Goal: Transaction & Acquisition: Purchase product/service

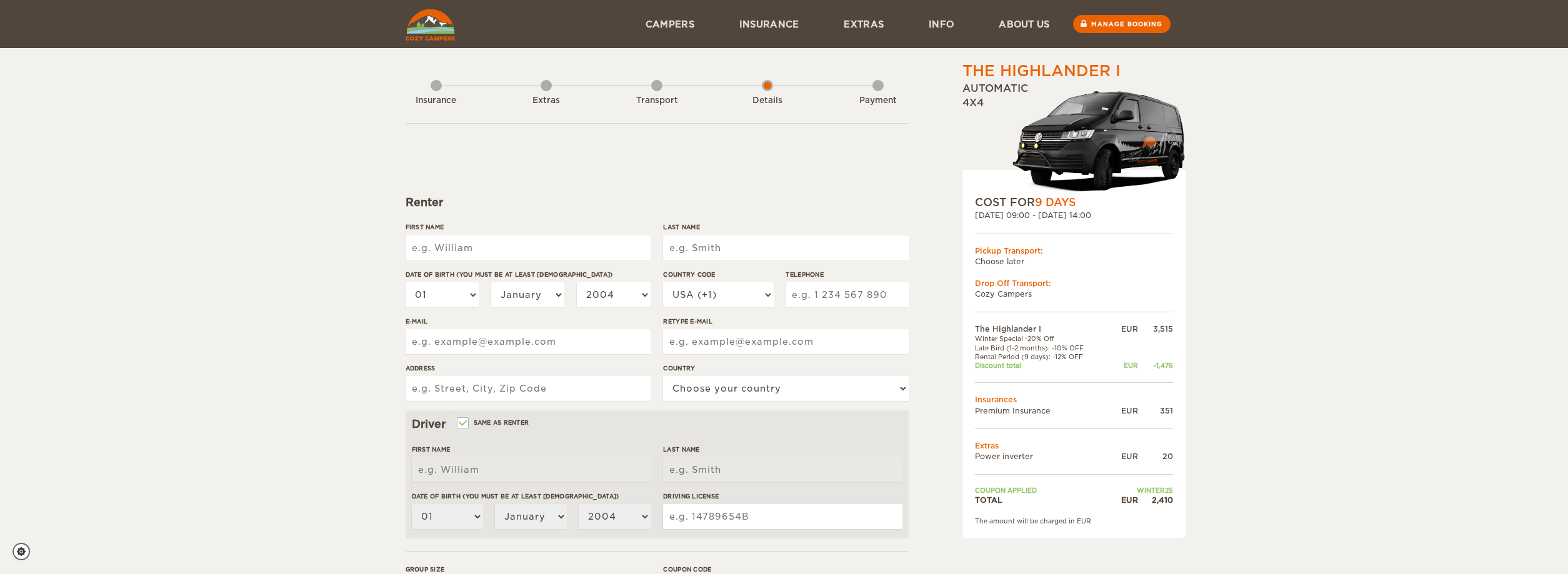
click at [481, 241] on input "First Name" at bounding box center [528, 247] width 245 height 25
type input "JORGE ENRIQUE"
click at [736, 241] on input "Last Name" at bounding box center [785, 247] width 245 height 25
type input "MEDINA RAMIREZ"
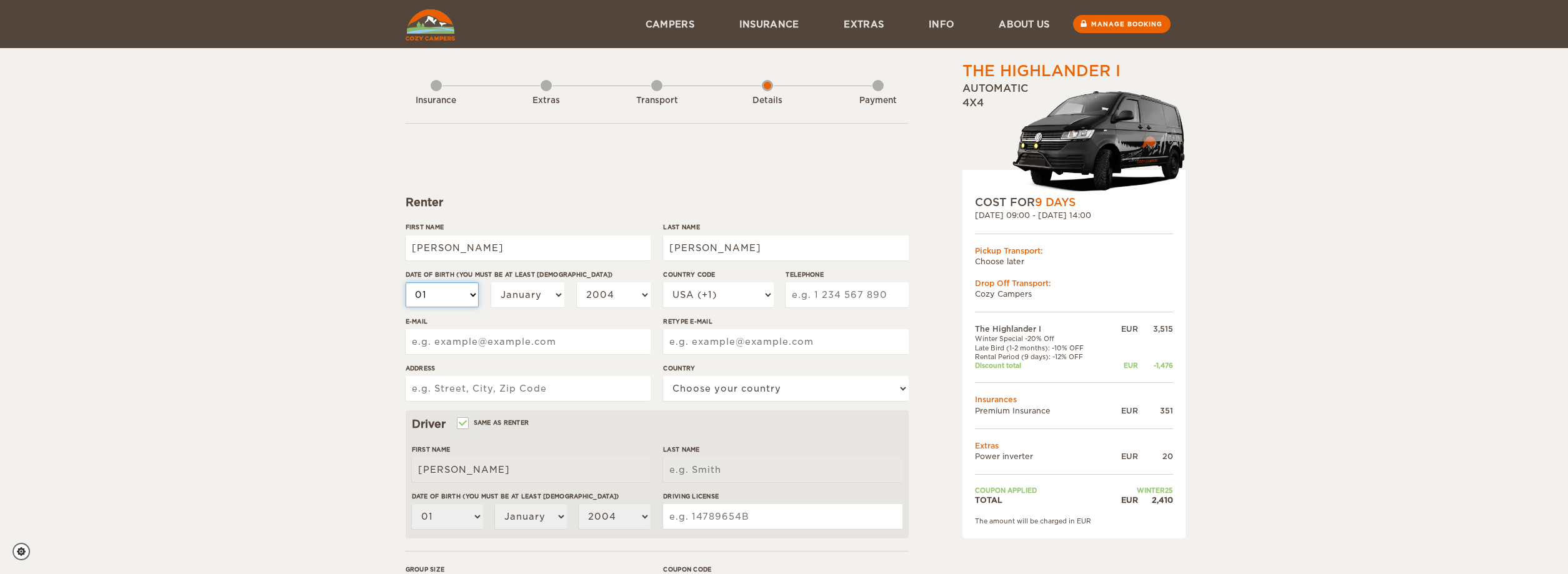
type input "[PERSON_NAME]"
click at [406, 283] on select "01 02 03 04 05 06 07 08 09 10 11 12 13 14 15 16 17 18 19 20 21 22 23 24 25 26 2…" at bounding box center [443, 295] width 74 height 25
select select "20"
click option "20" at bounding box center [0, 0] width 0 height 0
select select "20"
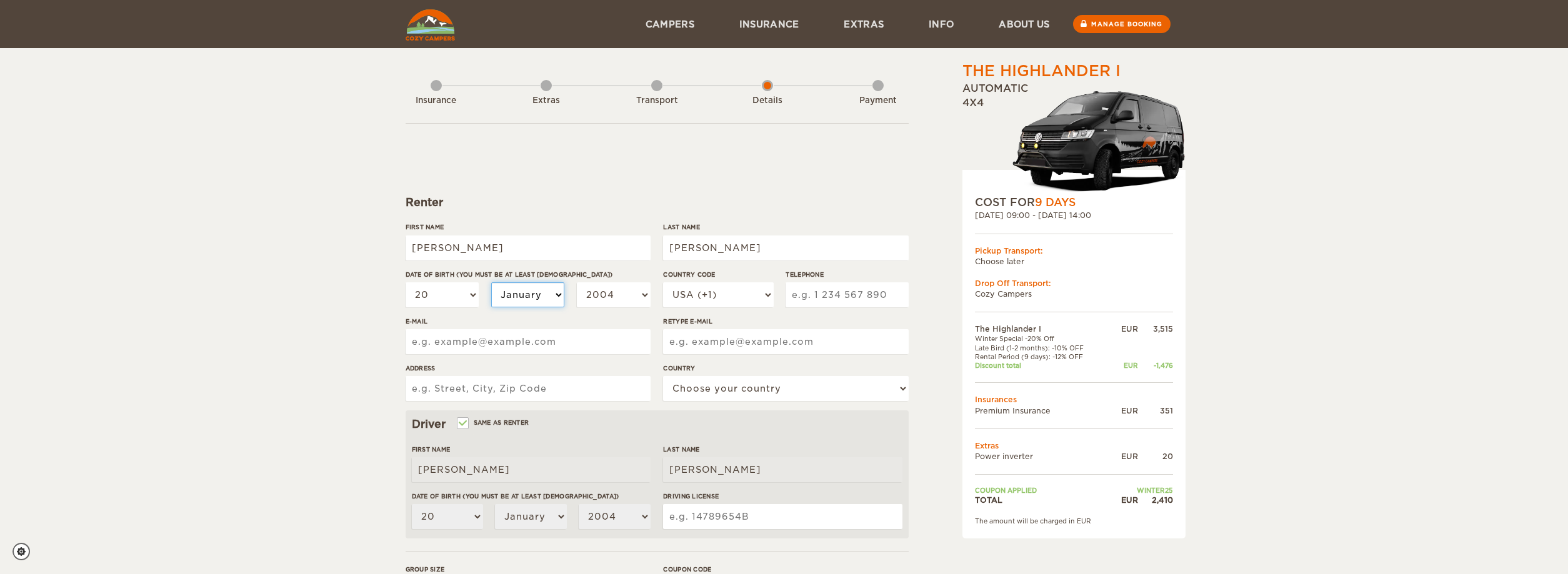
click at [491, 283] on select "January February March April May June July August September October November De…" at bounding box center [528, 295] width 74 height 25
select select "11"
click option "November" at bounding box center [0, 0] width 0 height 0
select select "11"
click at [577, 283] on select "2004 2003 2002 2001 2000 1999 1998 1997 1996 1995 1994 1993 1992 1991 1990 1989…" at bounding box center [614, 295] width 74 height 25
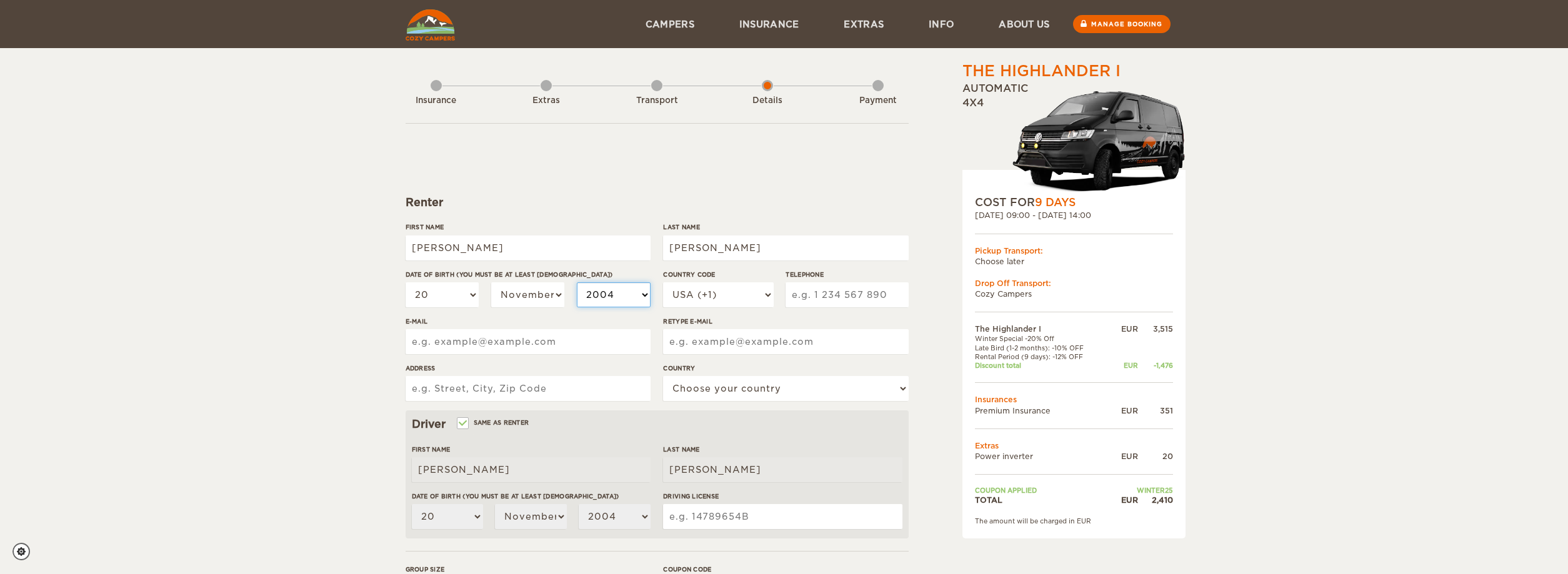
select select "1992"
click option "1992" at bounding box center [0, 0] width 0 height 0
select select "1992"
click at [663, 283] on select "USA (+1) UK (+44) Germany (+49) Algeria (+213) Andorra (+376) Angola (+244) Ang…" at bounding box center [718, 295] width 110 height 25
select select "52"
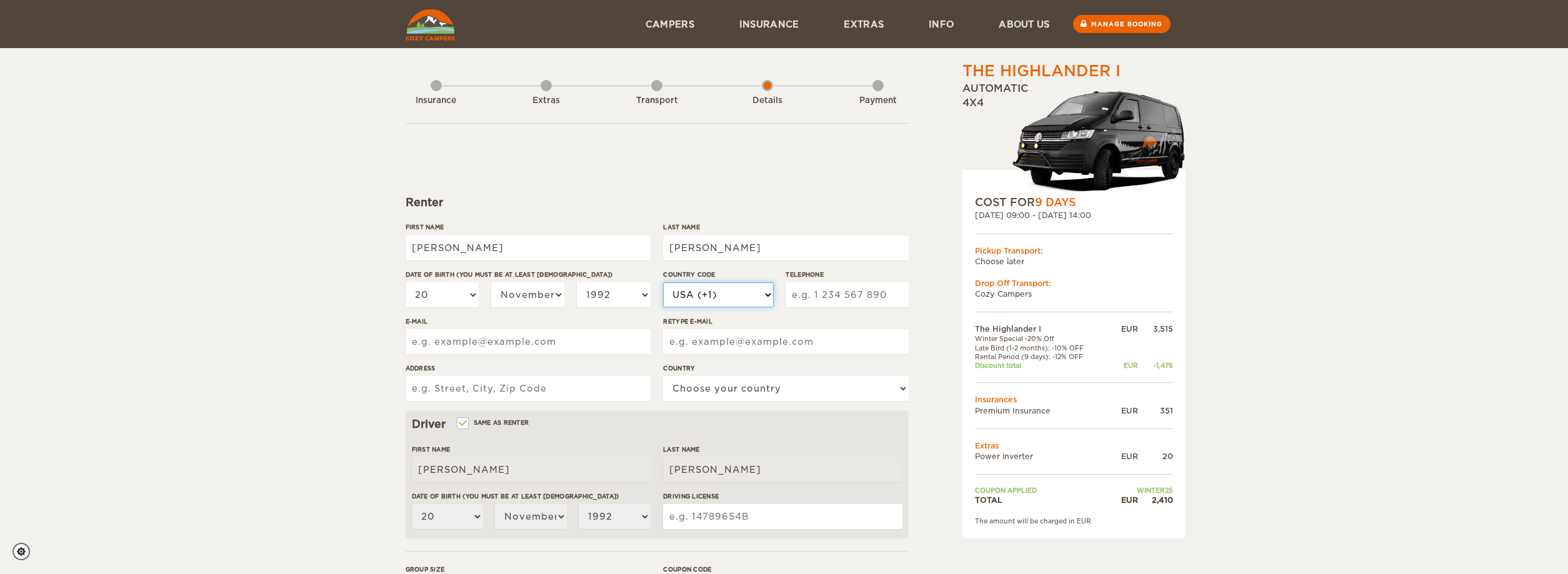
click option "Mexico (+52)" at bounding box center [0, 0] width 0 height 0
click at [807, 290] on input "Telephone" at bounding box center [847, 295] width 122 height 25
type input "5512390522"
drag, startPoint x: 462, startPoint y: 333, endPoint x: 465, endPoint y: 345, distance: 12.4
click at [462, 335] on input "E-mail" at bounding box center [528, 341] width 245 height 25
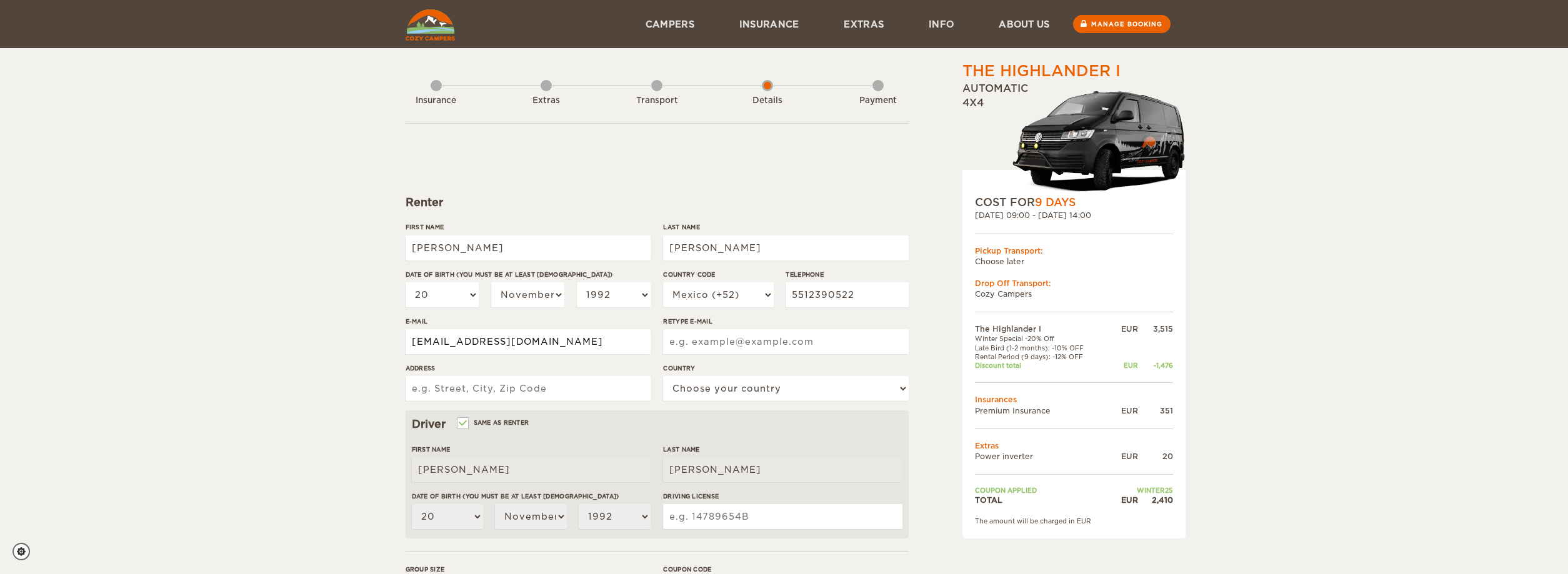
type input "[EMAIL_ADDRESS][DOMAIN_NAME]"
click at [727, 338] on input "Retype E-mail" at bounding box center [785, 341] width 245 height 25
type input "[EMAIL_ADDRESS][DOMAIN_NAME]"
click at [507, 393] on input "Address" at bounding box center [528, 388] width 245 height 25
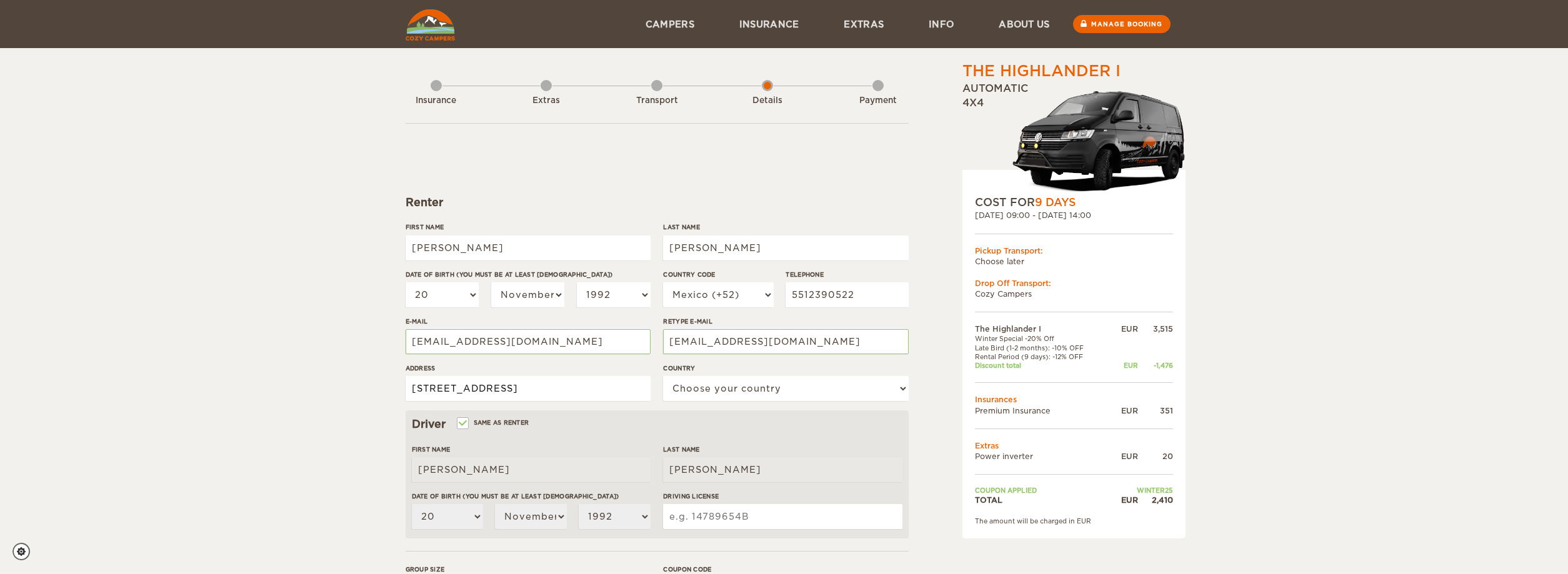
type input "[STREET_ADDRESS]"
click at [751, 376] on div "Country Choose your country United States United Kingdom Germany Afghanistan Al…" at bounding box center [785, 387] width 245 height 47
click at [663, 376] on select "Choose your country [GEOGRAPHIC_DATA] [GEOGRAPHIC_DATA] [GEOGRAPHIC_DATA] [GEOG…" at bounding box center [785, 388] width 245 height 25
select select "133"
click option "Mexico" at bounding box center [0, 0] width 0 height 0
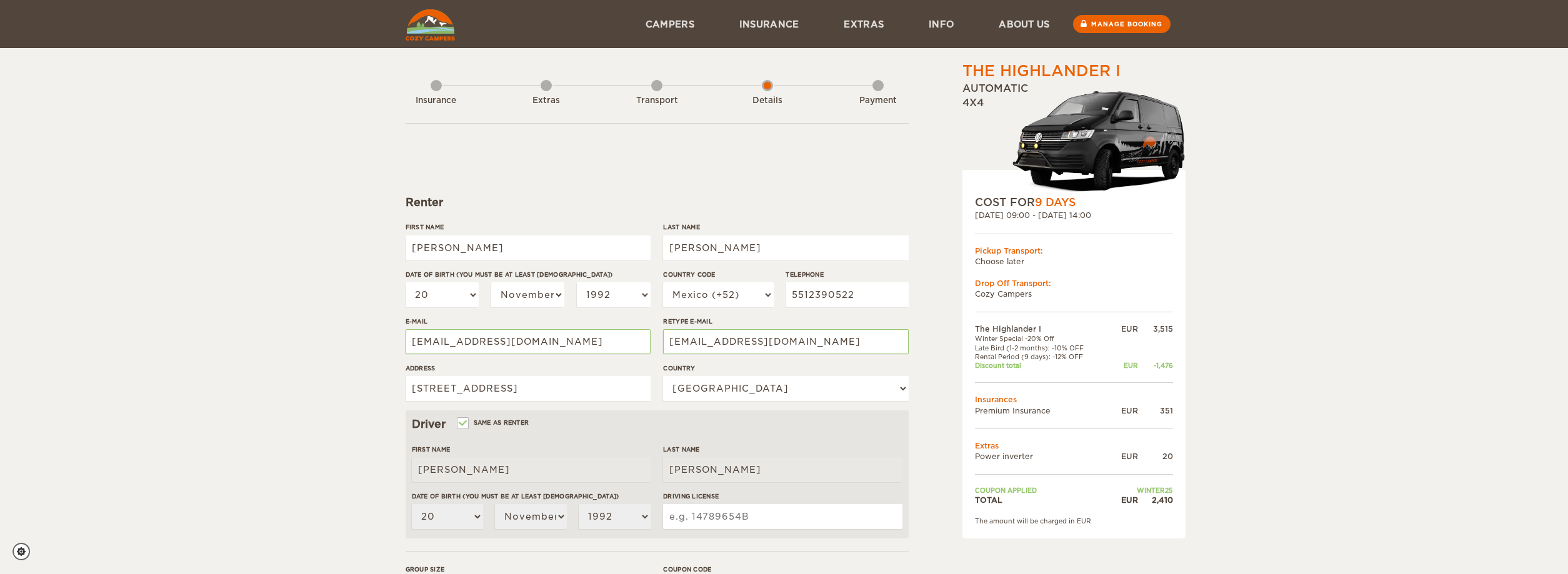
click at [754, 511] on input "Driving License" at bounding box center [782, 516] width 239 height 25
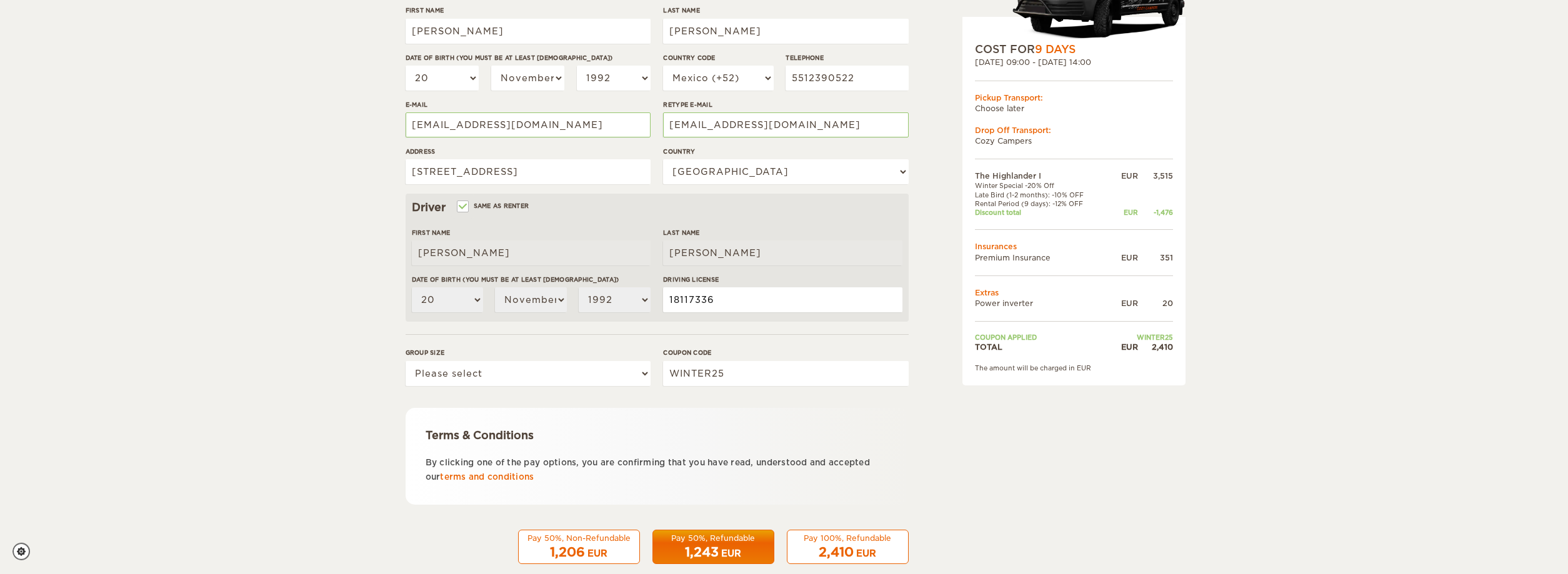
scroll to position [238, 0]
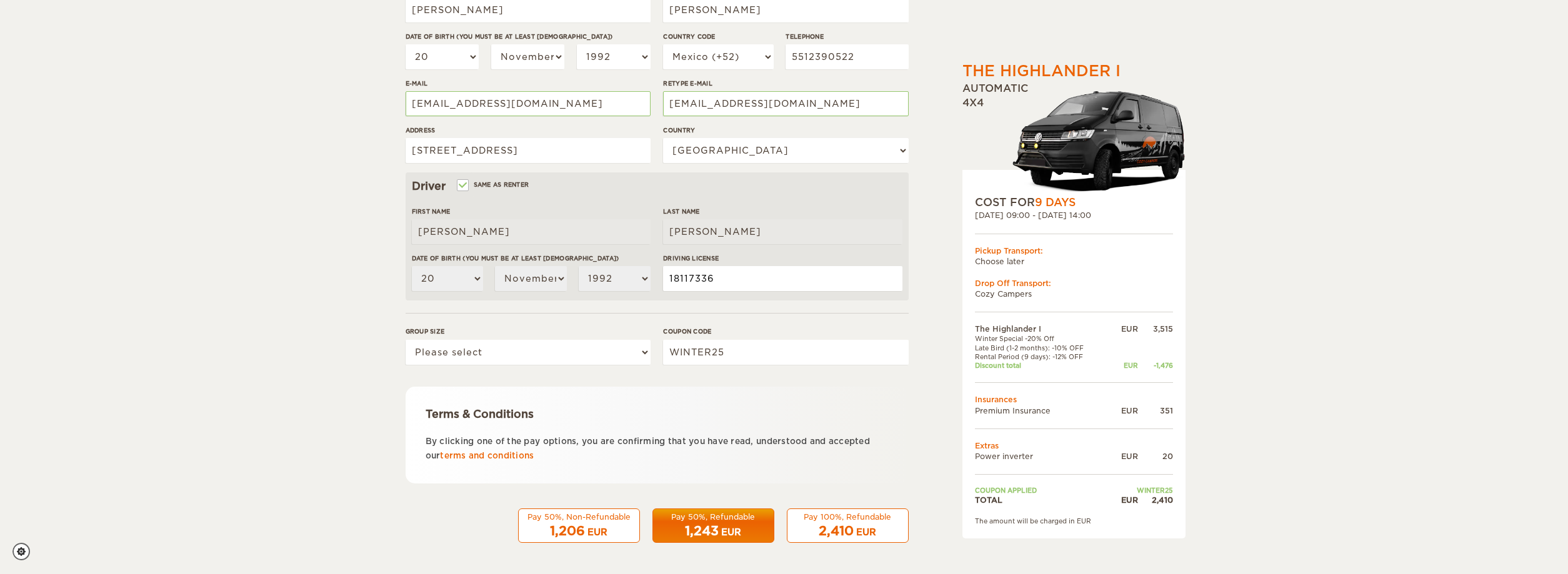
type input "18117336"
click at [406, 339] on select "Please select 1 2" at bounding box center [528, 351] width 245 height 25
select select "2"
click option "2" at bounding box center [0, 0] width 0 height 0
click at [732, 525] on div "1,243 EUR" at bounding box center [713, 531] width 106 height 18
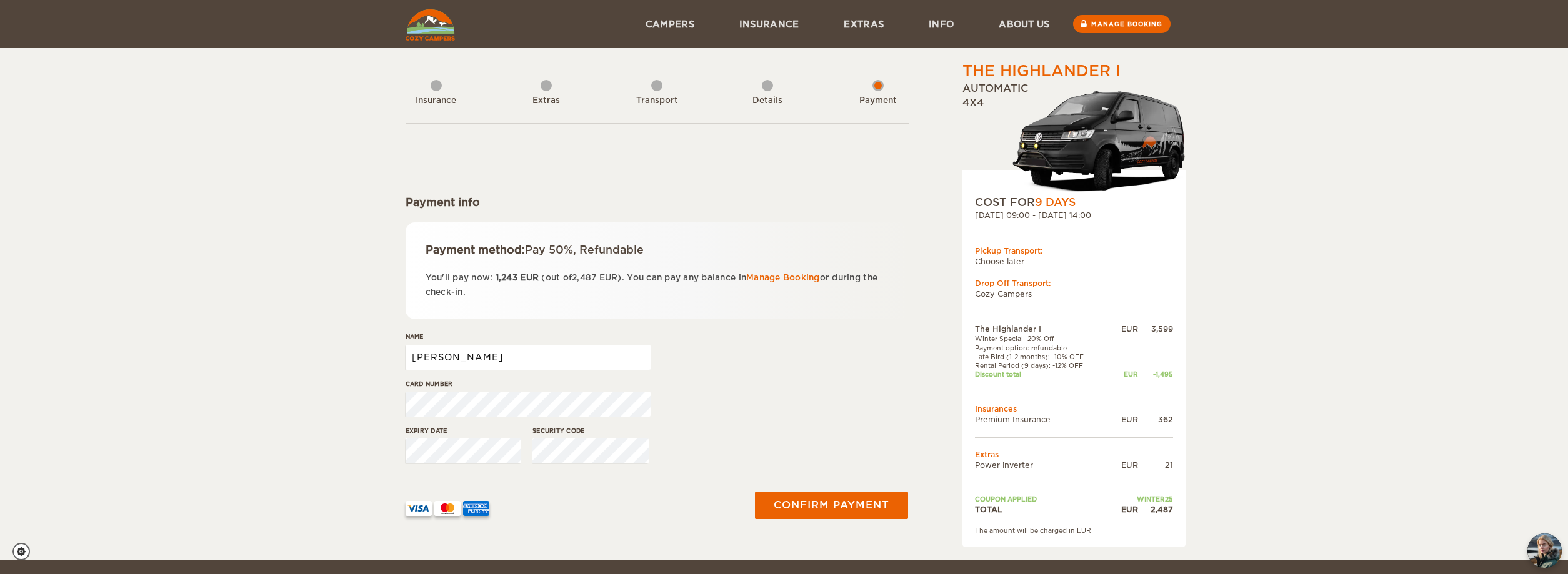
click at [544, 369] on input "[PERSON_NAME]" at bounding box center [528, 357] width 245 height 25
type input "JORGE ENRIQUE MEDINA RAMIREZ"
click at [809, 510] on button "Confirm payment" at bounding box center [831, 505] width 157 height 28
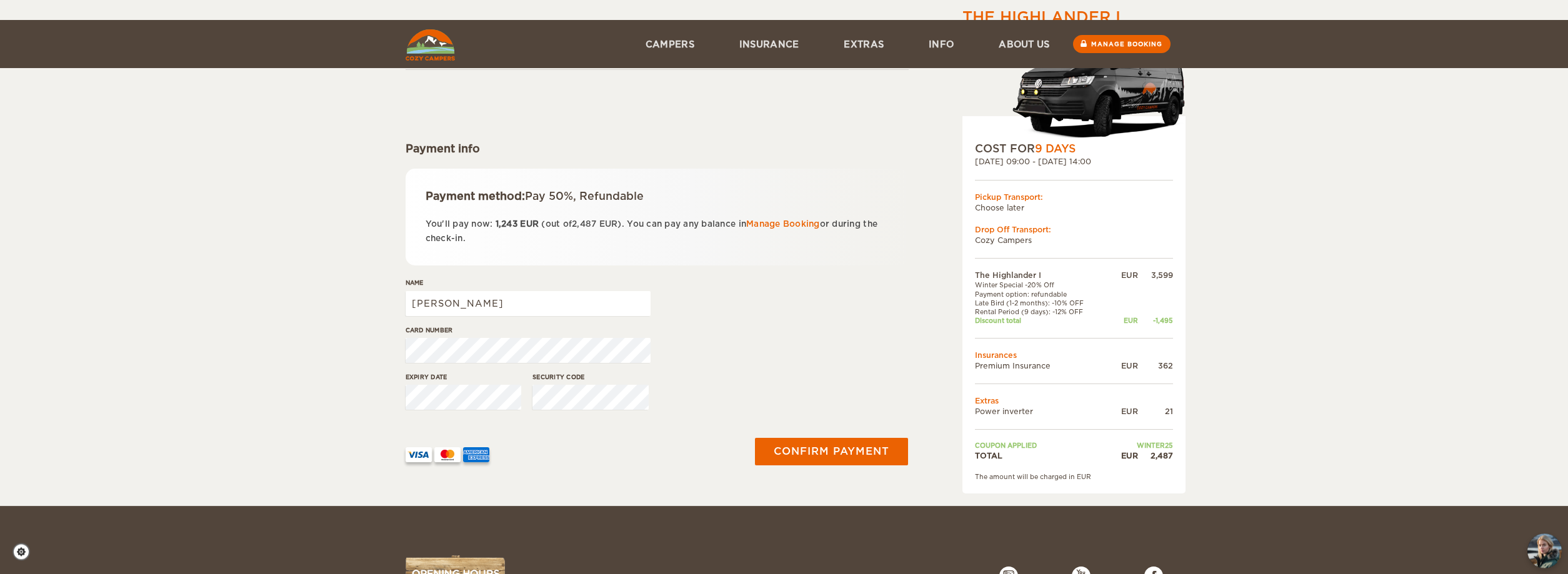
scroll to position [127, 0]
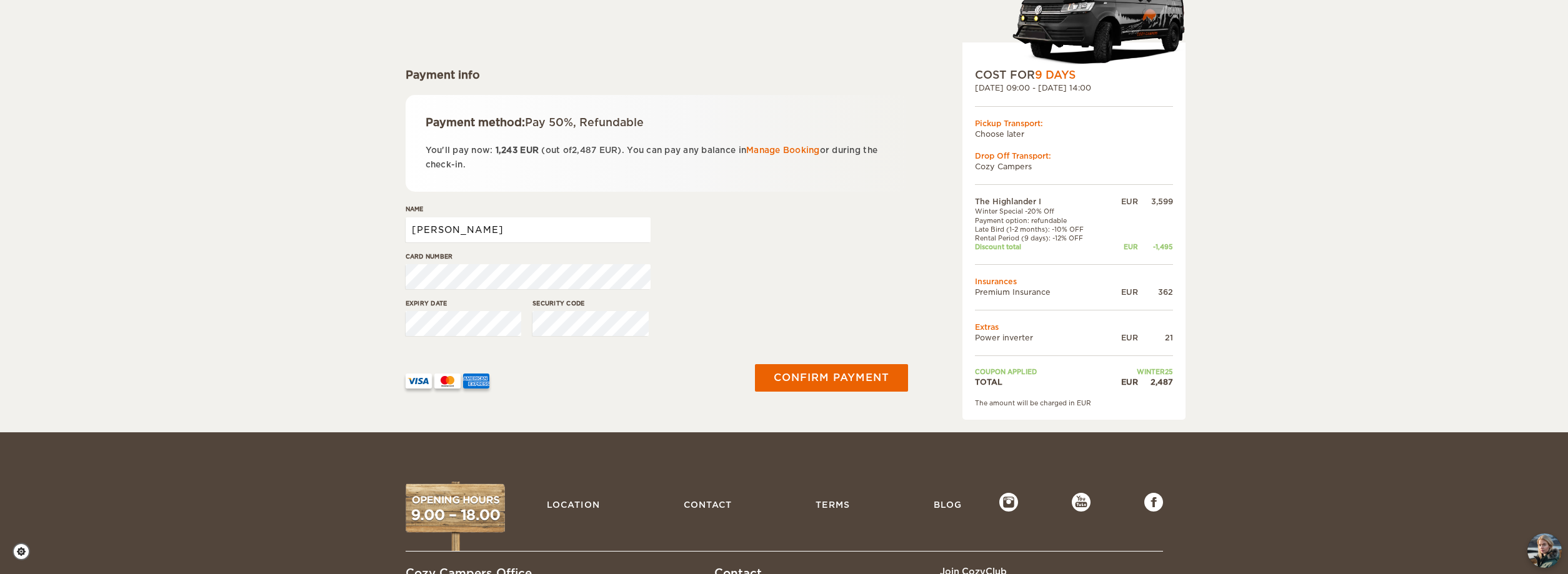
click at [518, 229] on input "[PERSON_NAME]" at bounding box center [528, 229] width 245 height 25
type input "JORGE ENRIQUE MEDINA RAMIREZ"
click at [807, 374] on button "Confirm payment" at bounding box center [831, 378] width 157 height 28
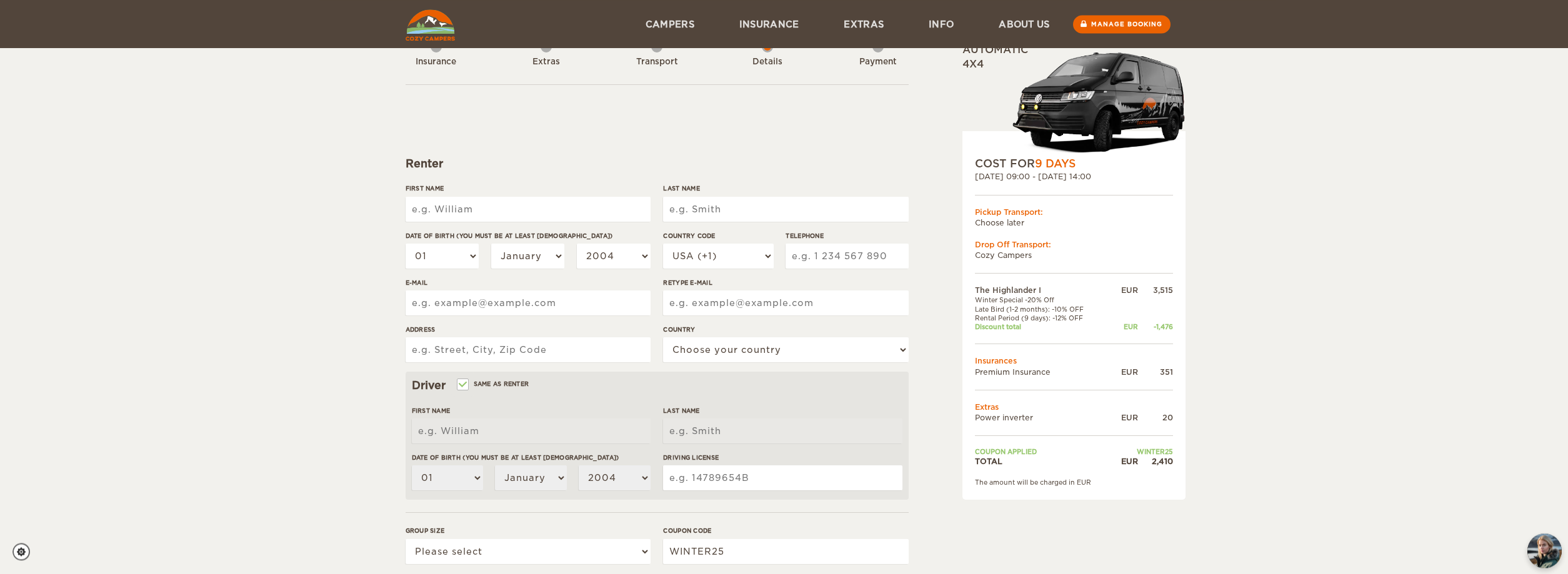
scroll to position [64, 0]
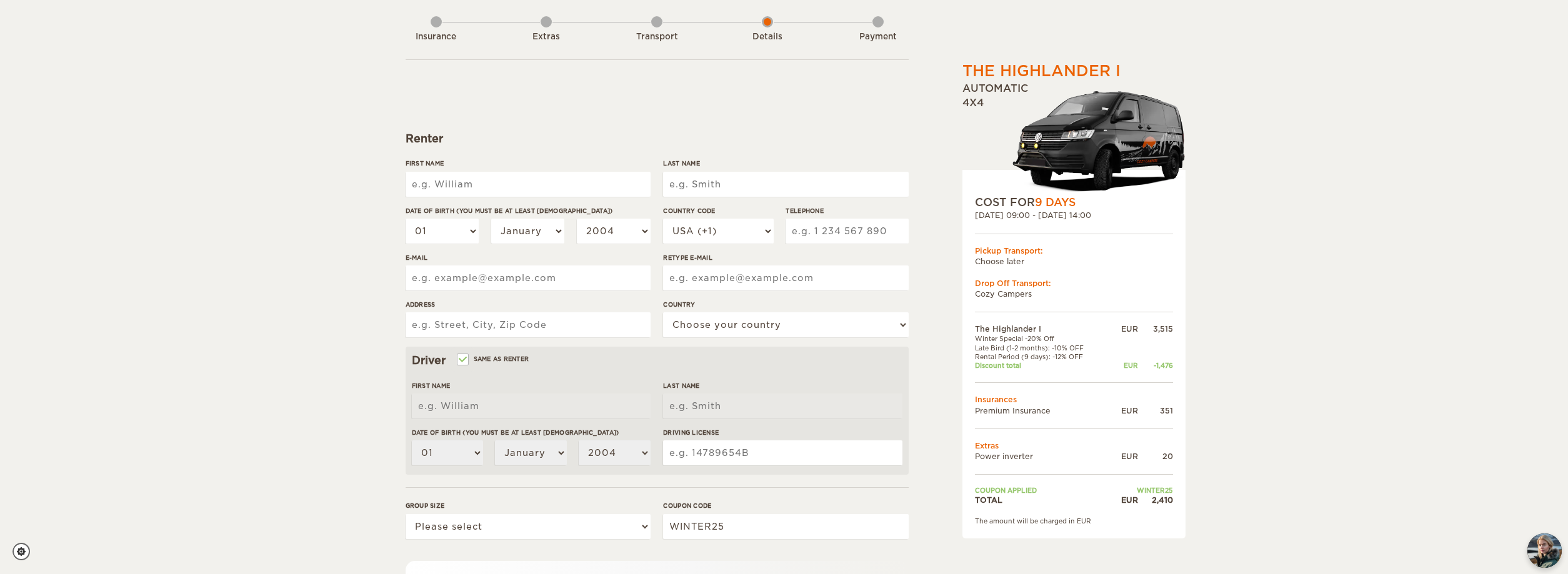
drag, startPoint x: 477, startPoint y: 192, endPoint x: 510, endPoint y: 217, distance: 41.4
click at [480, 195] on input "First Name" at bounding box center [528, 184] width 245 height 25
type input "JORGE ENRIQUE"
click at [695, 189] on input "Last Name" at bounding box center [785, 184] width 245 height 25
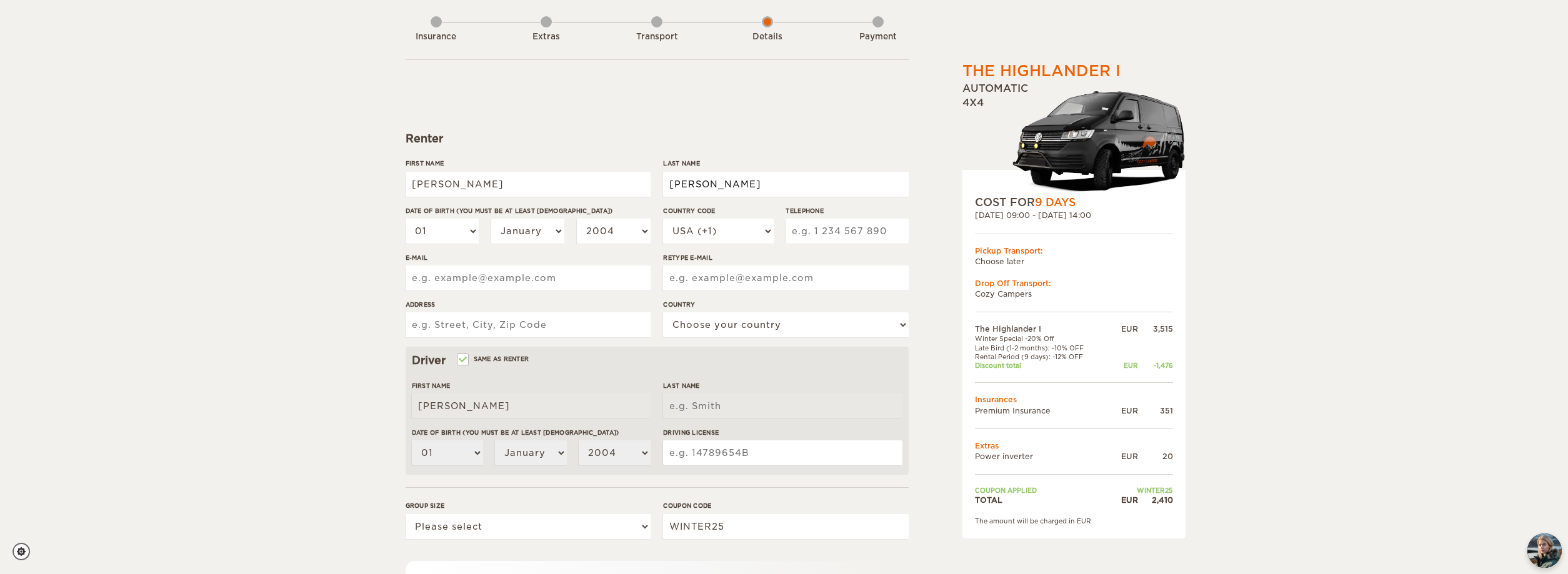
type input "MEDINA RAMIREZ"
click at [406, 218] on select "01 02 03 04 05 06 07 08 09 10 11 12 13 14 15 16 17 18 19 20 21 22 23 24 25 26 2…" at bounding box center [443, 230] width 74 height 25
select select "20"
click option "20" at bounding box center [0, 0] width 0 height 0
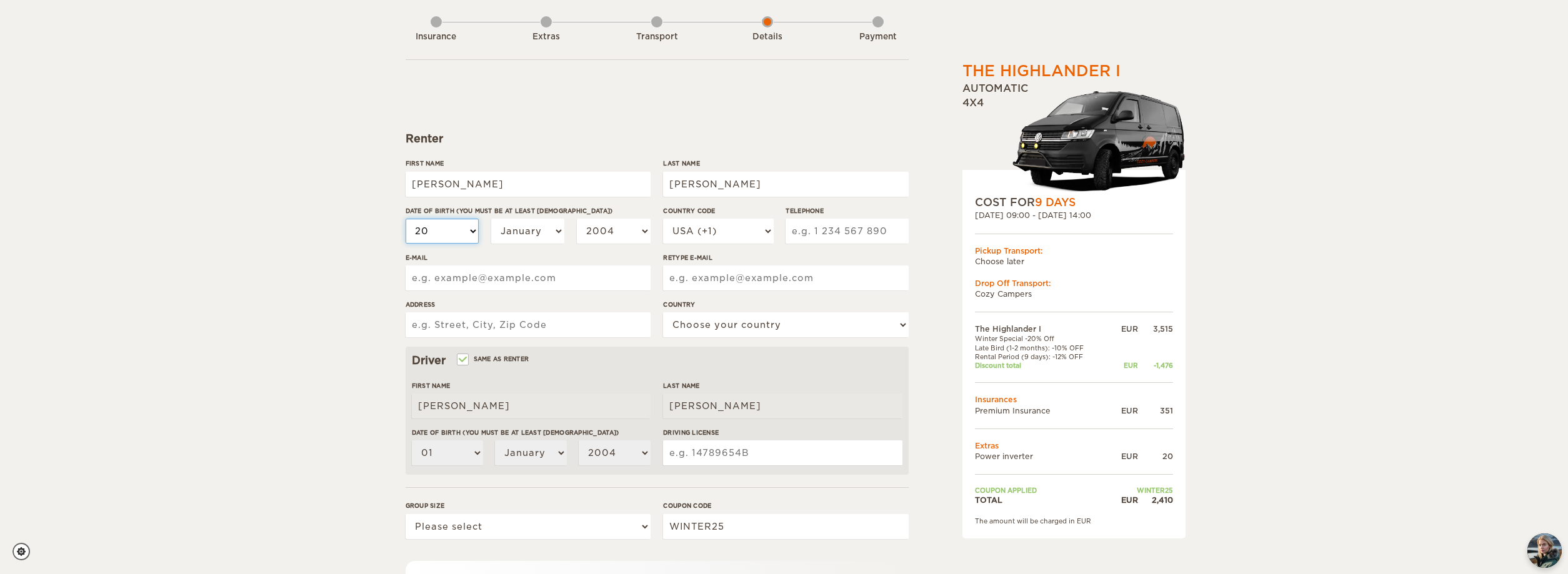
select select "20"
drag, startPoint x: 539, startPoint y: 196, endPoint x: 539, endPoint y: 210, distance: 14.0
click at [539, 196] on input "[PERSON_NAME]" at bounding box center [528, 184] width 245 height 25
click at [491, 218] on select "January February March April May June July August September October November De…" at bounding box center [528, 230] width 74 height 25
select select "11"
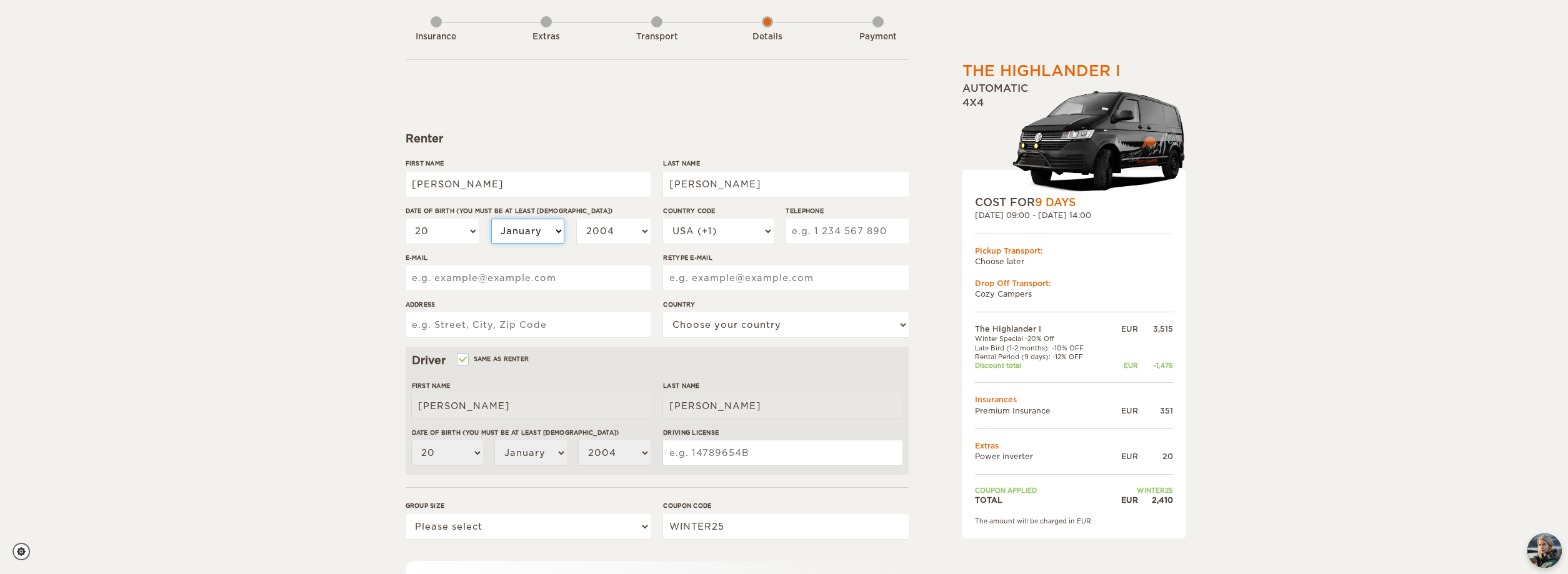
click option "November" at bounding box center [0, 0] width 0 height 0
select select "11"
click at [577, 218] on select "2004 2003 2002 2001 2000 1999 1998 1997 1996 1995 1994 1993 1992 1991 1990 1989…" at bounding box center [614, 230] width 74 height 25
select select "1992"
click option "1992" at bounding box center [0, 0] width 0 height 0
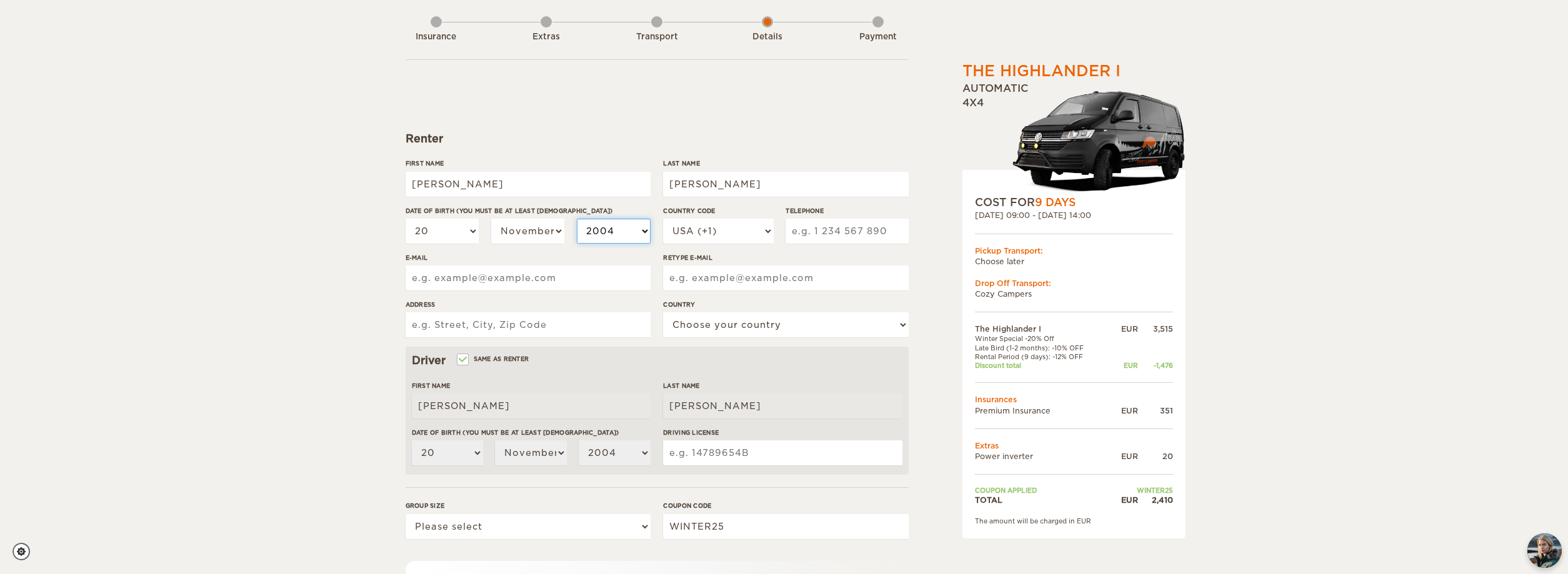
select select "1992"
click at [663, 218] on select "USA (+1) [GEOGRAPHIC_DATA] (+44) [GEOGRAPHIC_DATA] (+49) [GEOGRAPHIC_DATA] (+21…" at bounding box center [718, 230] width 110 height 25
select select "52"
click option "Mexico (+52)" at bounding box center [0, 0] width 0 height 0
click at [824, 234] on input "Telephone" at bounding box center [847, 230] width 122 height 25
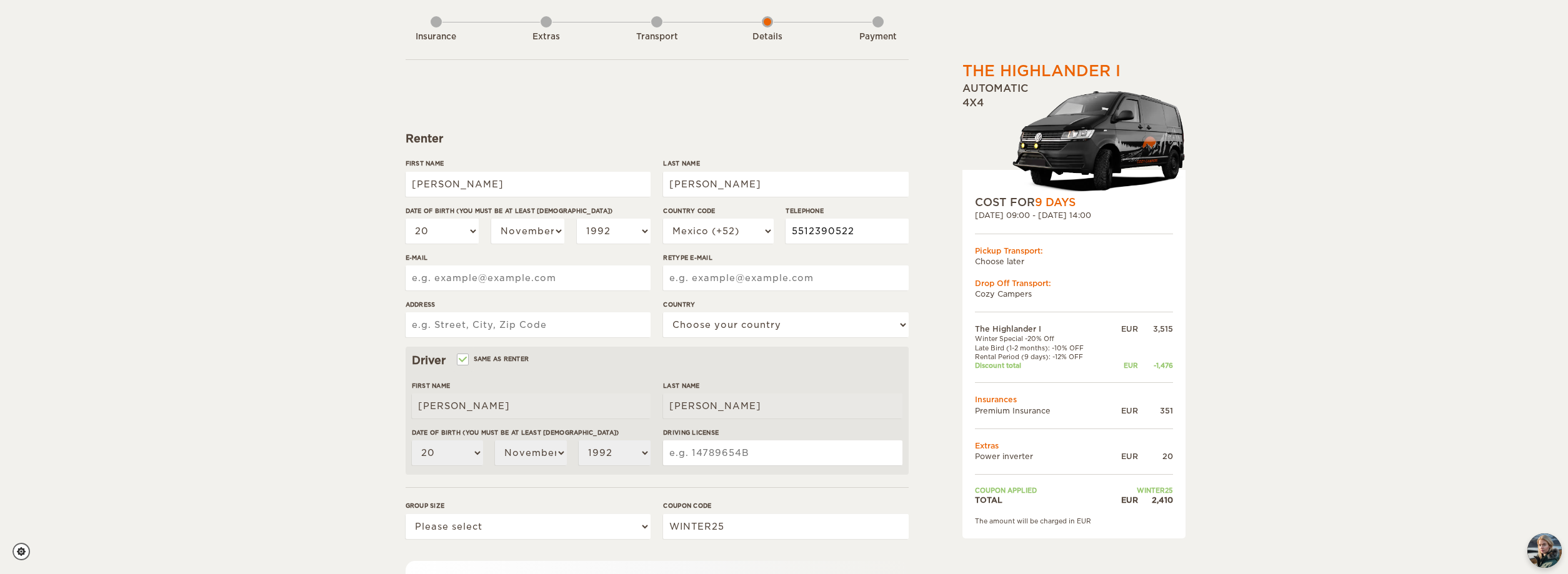
type input "5512390522"
click at [507, 278] on input "E-mail" at bounding box center [528, 278] width 245 height 25
type input "enriquemedinar@live.com.mx"
click at [727, 287] on input "Retype E-mail" at bounding box center [785, 278] width 245 height 25
type input "enriquemedinar@live.com.mx"
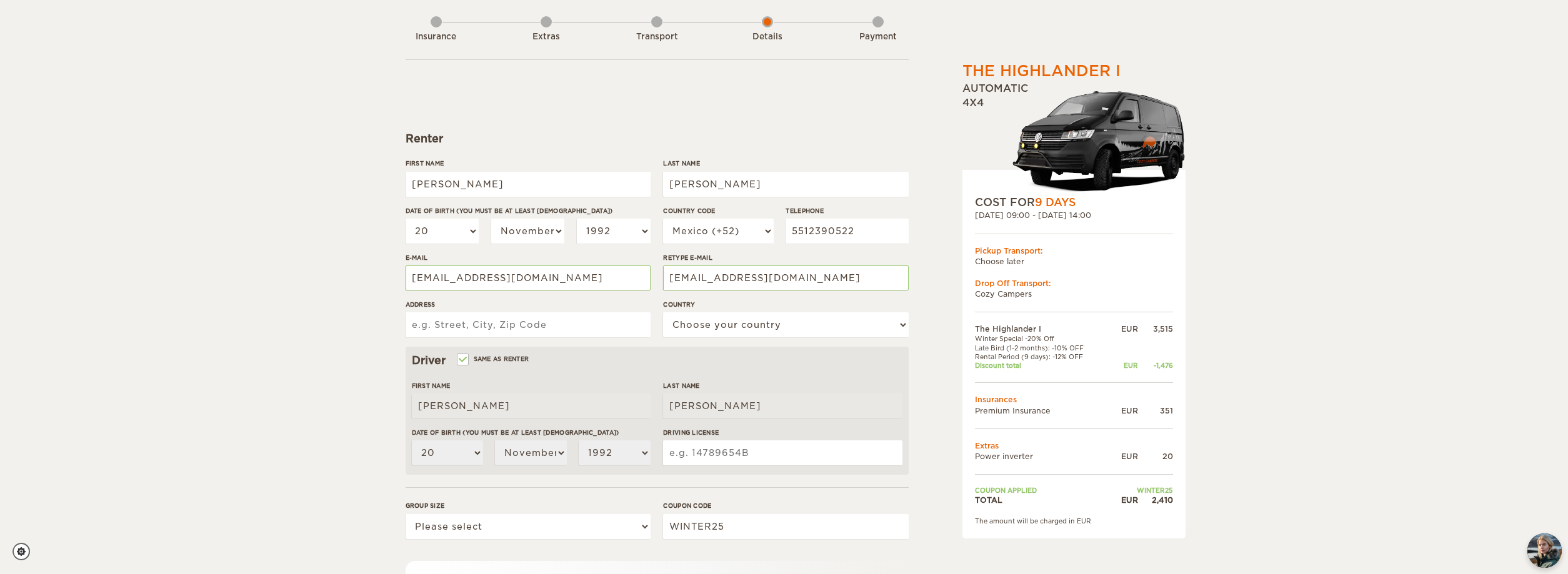
click at [503, 314] on input "Address" at bounding box center [528, 325] width 245 height 25
type input "Av Mexico 46 Aculco Iztapalapa 09410 Mexico City"
click at [663, 313] on select "Choose your country United States United Kingdom Germany Afghanistan Albania Al…" at bounding box center [785, 325] width 245 height 25
select select "133"
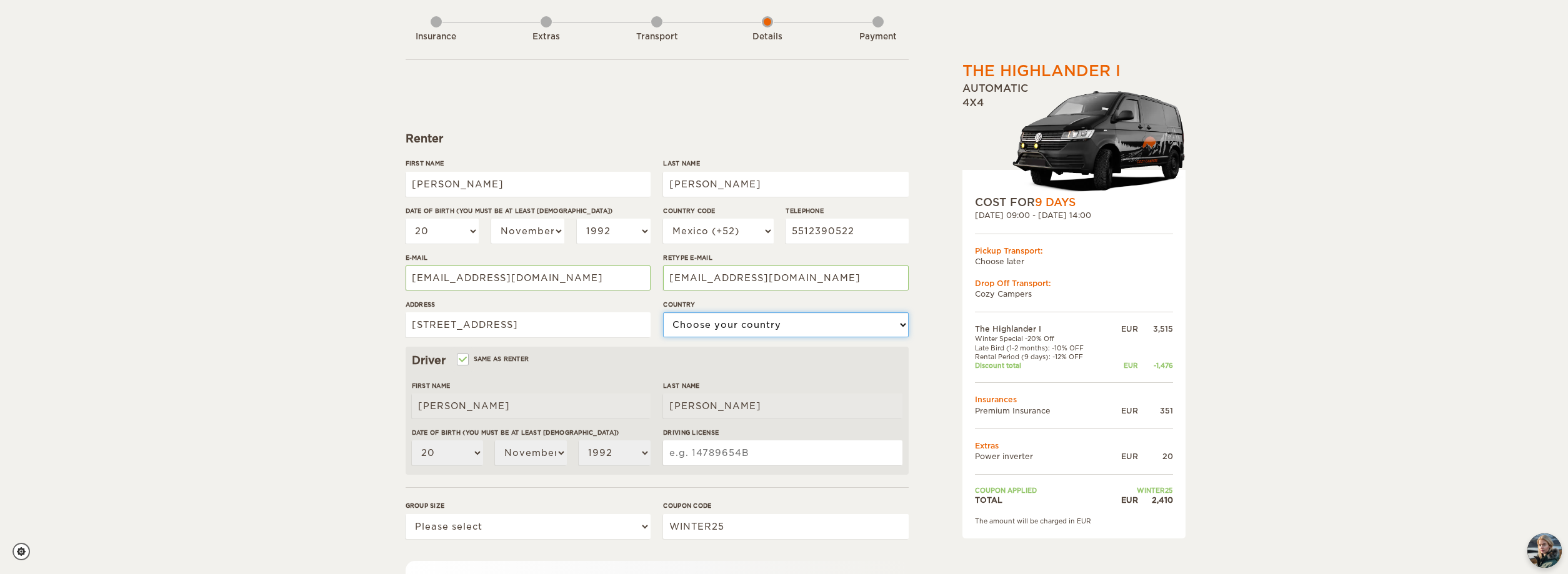
click option "Mexico" at bounding box center [0, 0] width 0 height 0
click at [733, 464] on input "Driving License" at bounding box center [782, 453] width 239 height 25
type input "18117336"
click at [406, 514] on select "Please select 1 2" at bounding box center [528, 526] width 245 height 25
select select "2"
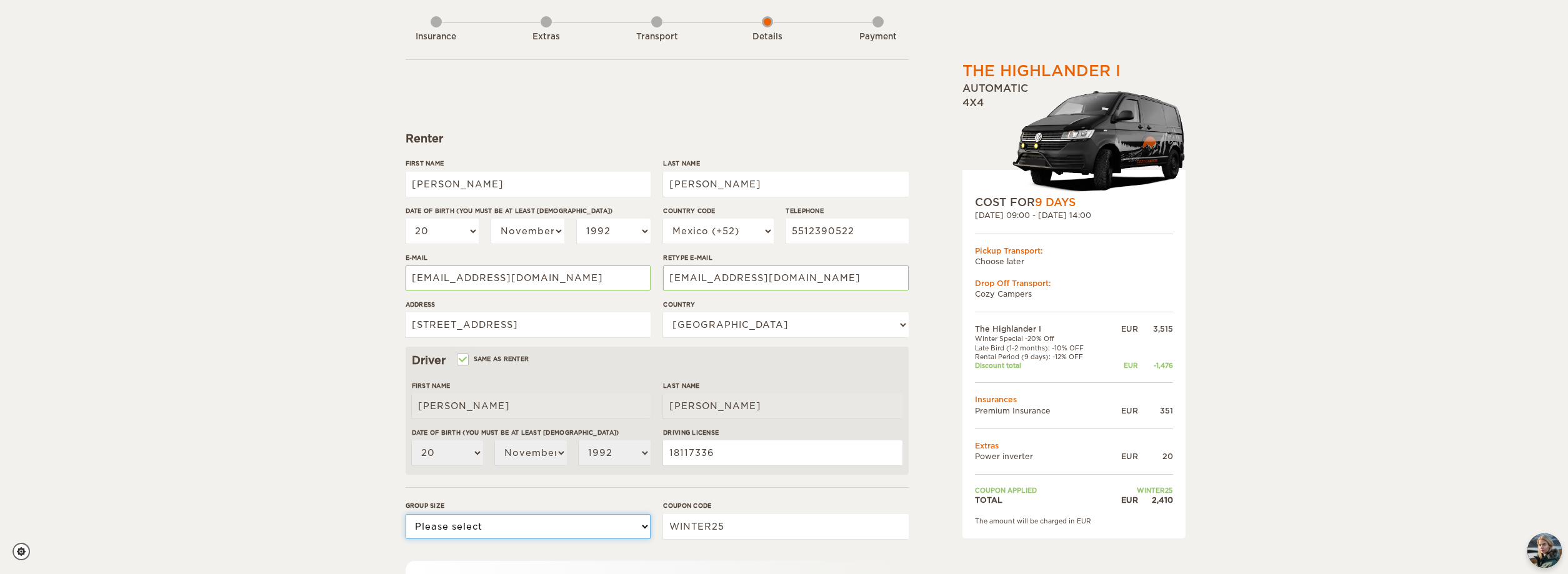
click option "2" at bounding box center [0, 0] width 0 height 0
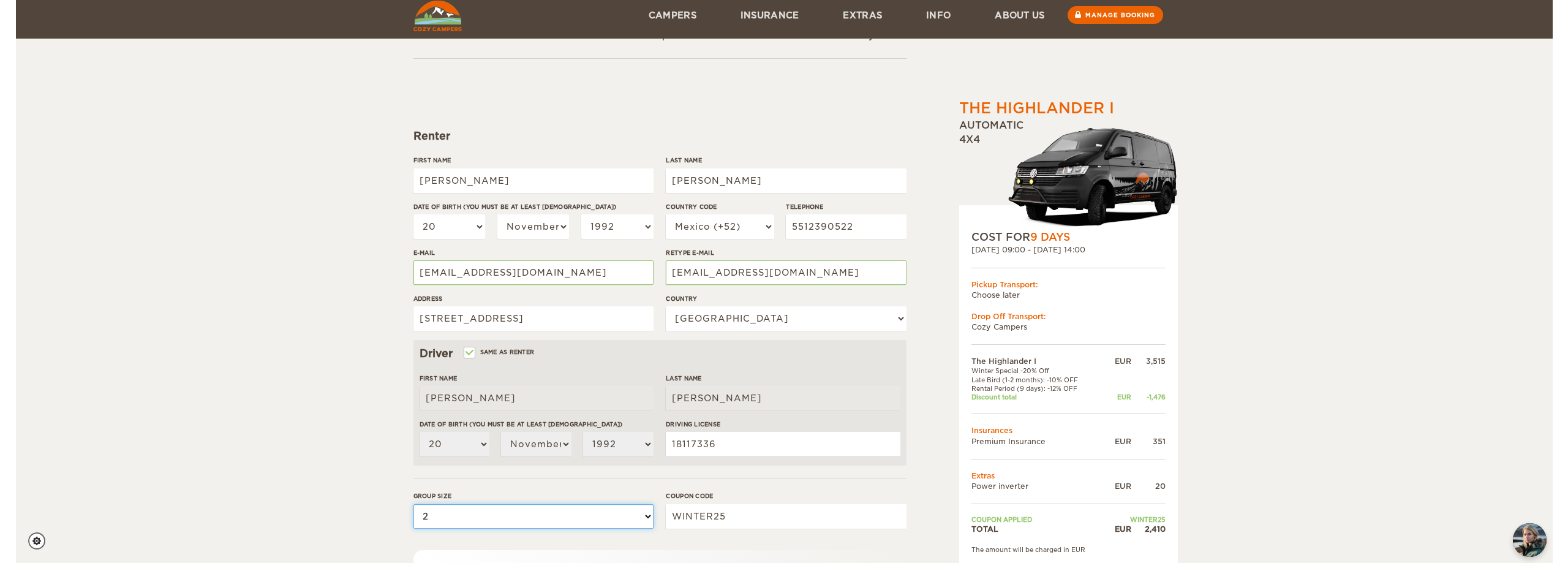
scroll to position [187, 0]
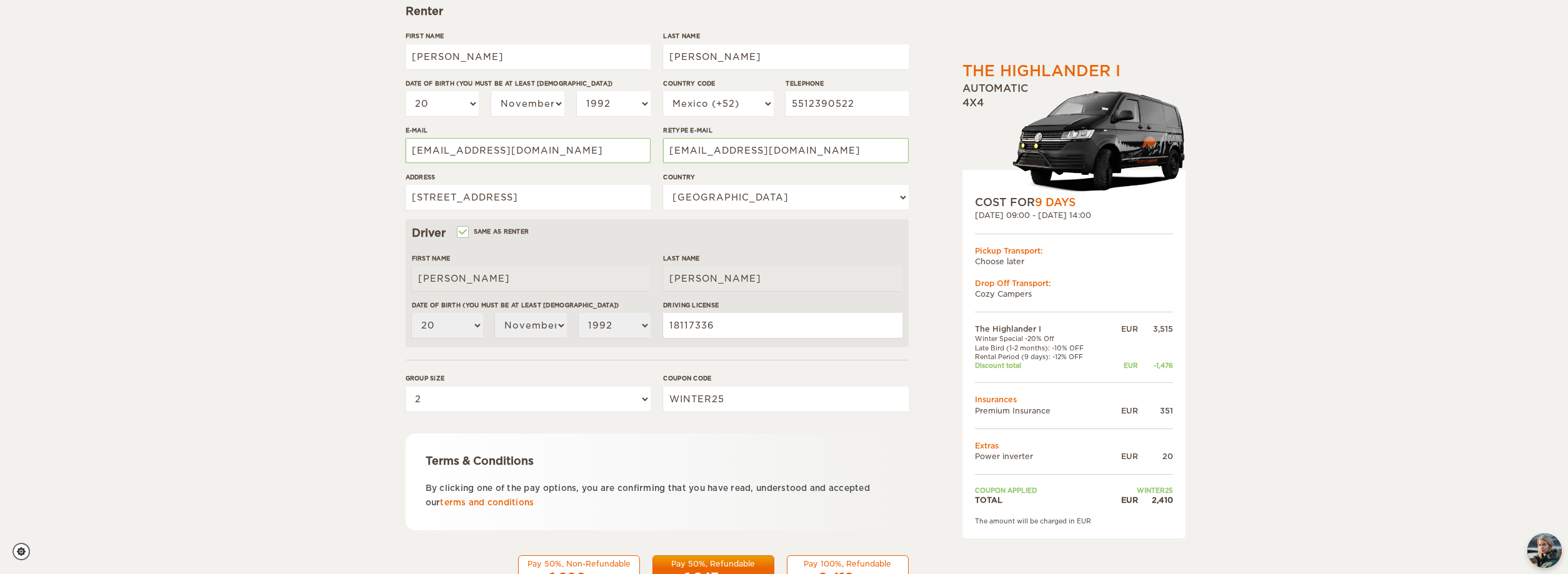
click at [738, 564] on div "Pay 50%, Refundable" at bounding box center [713, 564] width 106 height 10
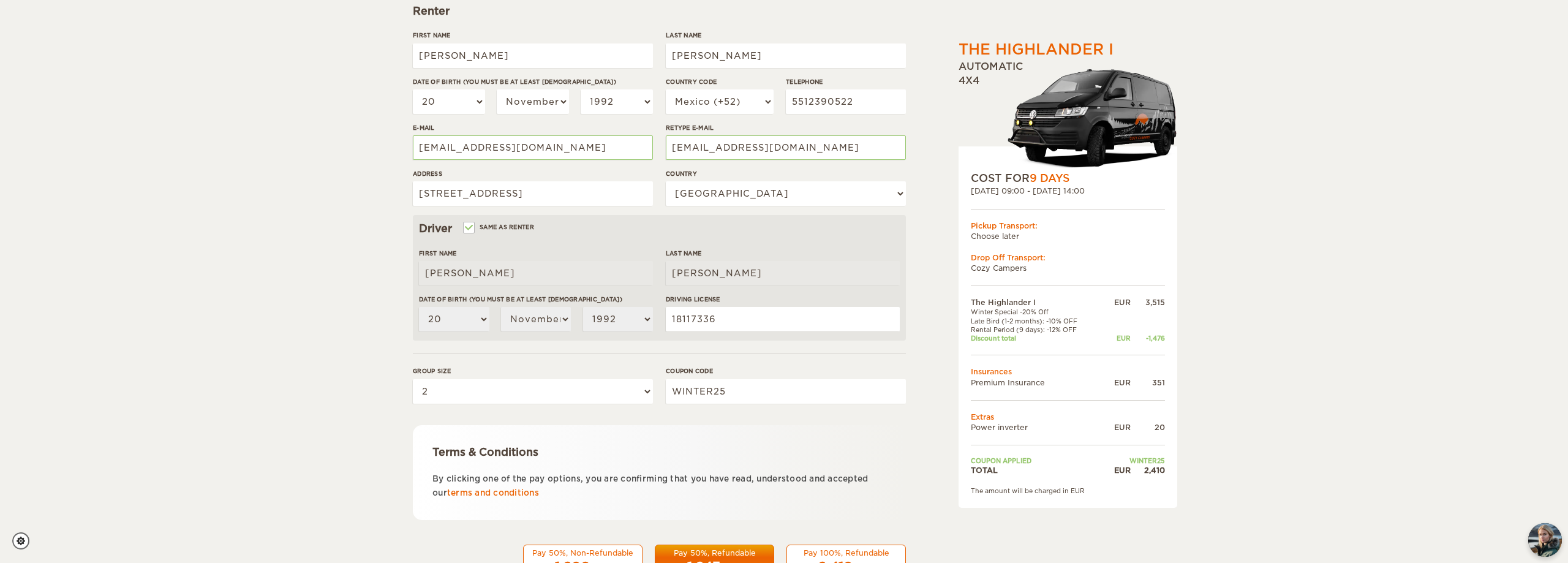
scroll to position [233, 0]
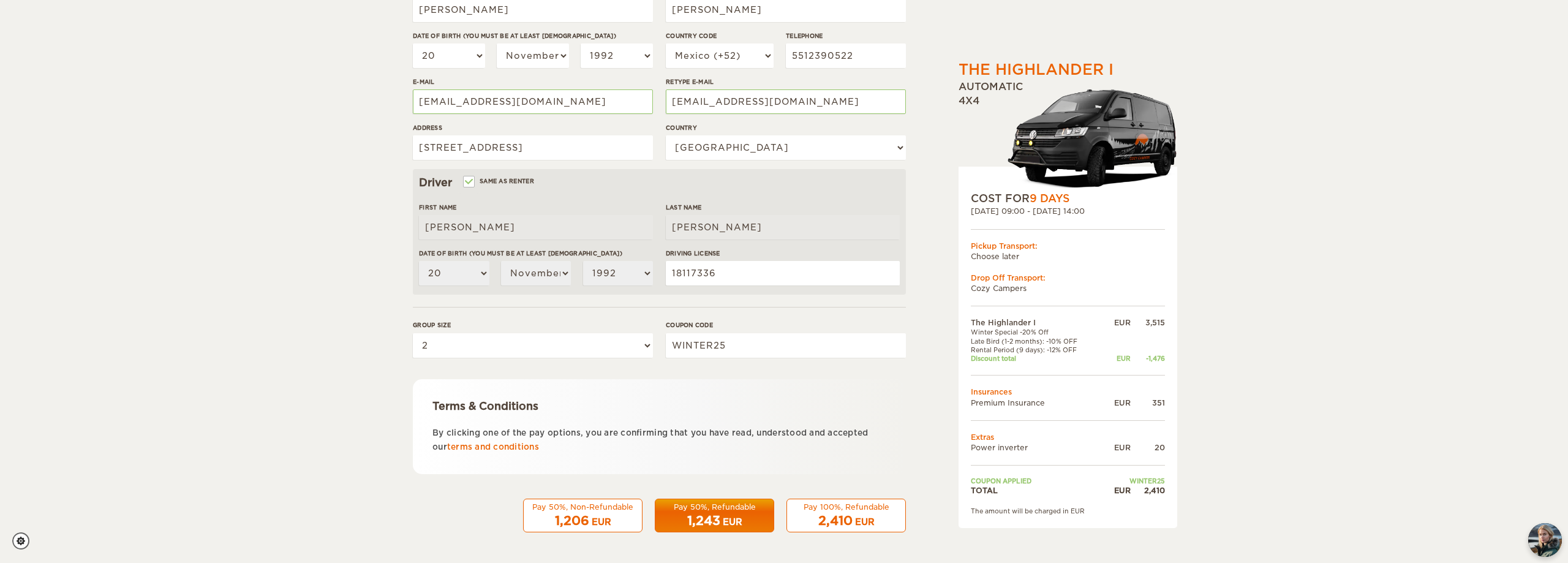
click at [720, 516] on span "1,243" at bounding box center [704, 520] width 33 height 14
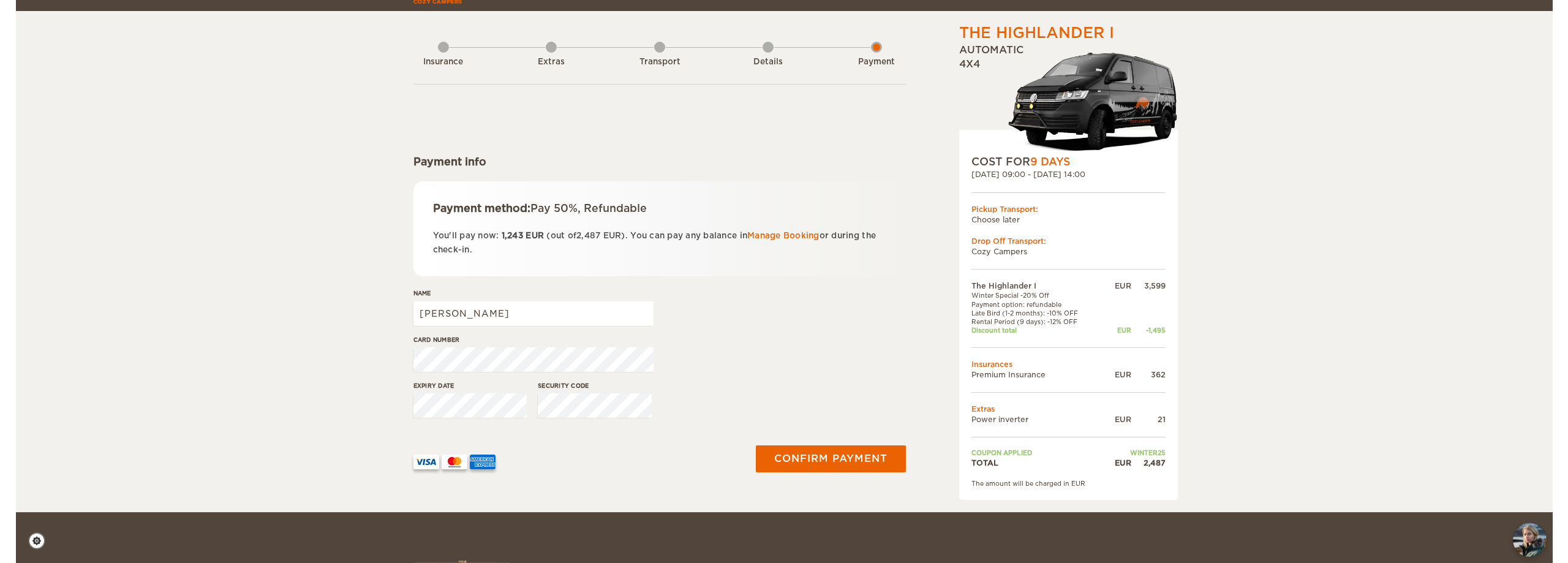
scroll to position [62, 0]
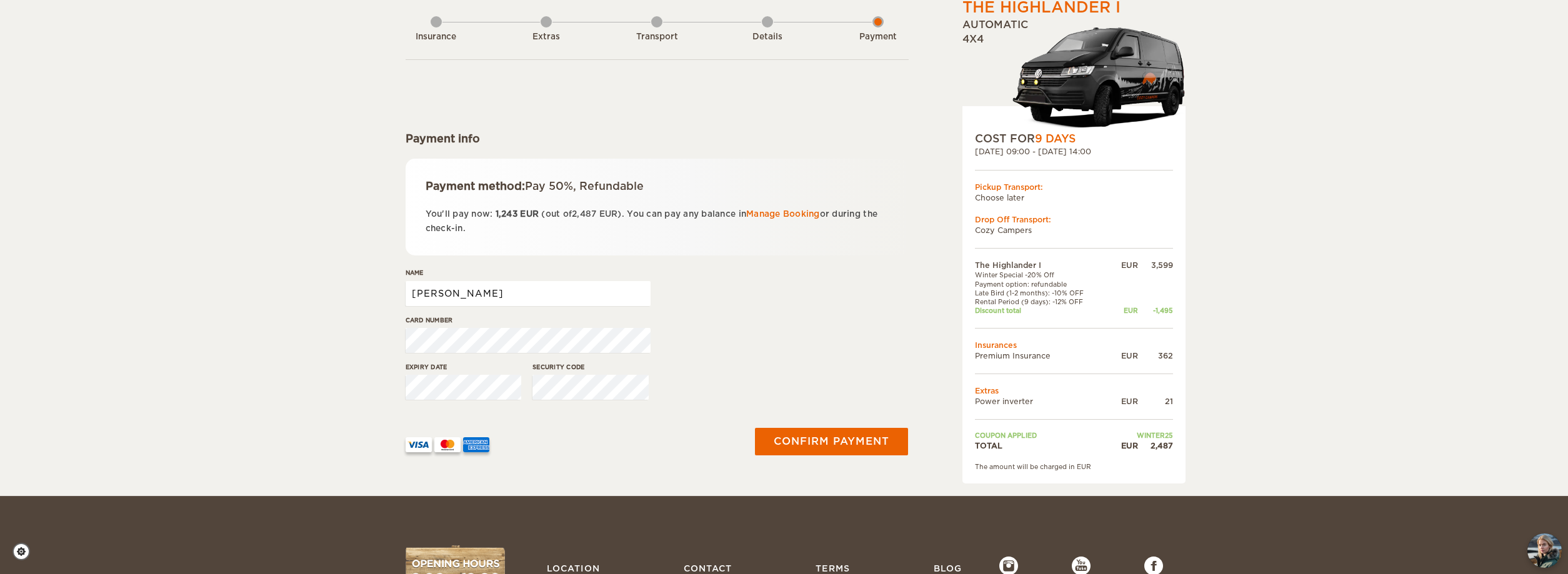
click at [528, 284] on input "JORGE ENRIQUE" at bounding box center [528, 293] width 245 height 25
type input "JORGE ENRIQUE MEDINA RAMIREZ"
click at [814, 438] on button "Confirm payment" at bounding box center [831, 442] width 157 height 28
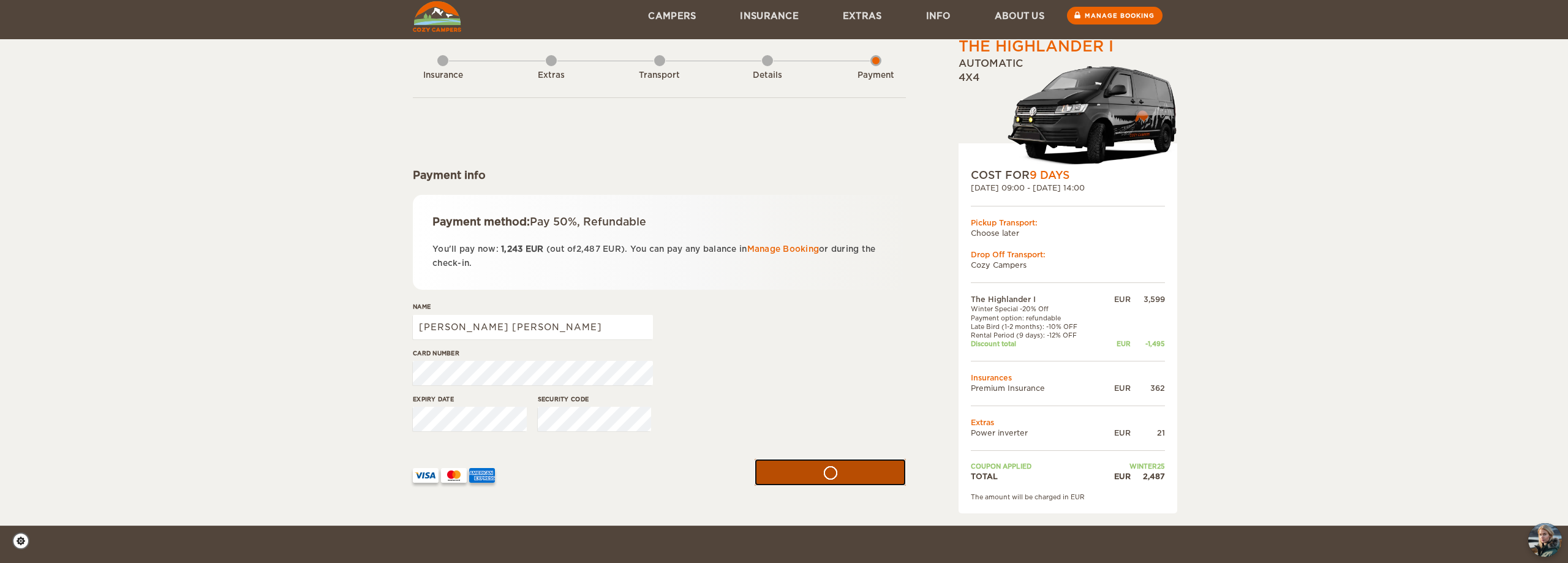
scroll to position [0, 0]
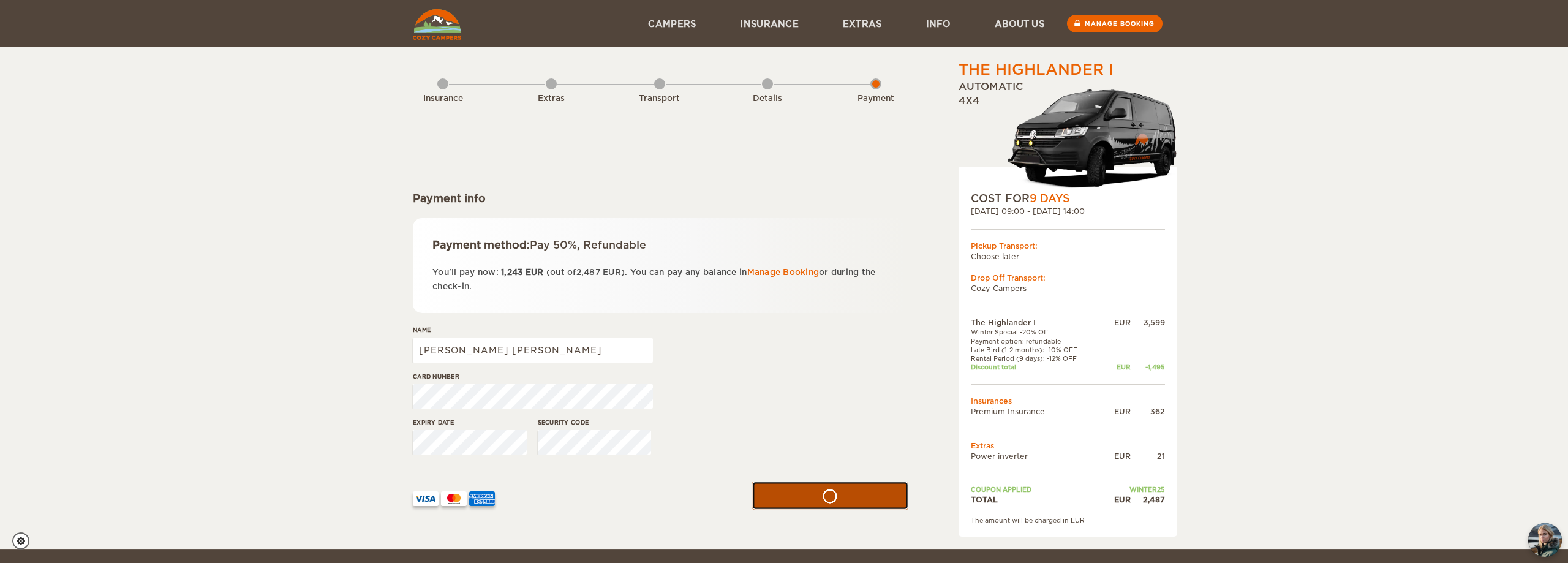
click at [816, 496] on button "submit" at bounding box center [831, 496] width 156 height 28
click at [592, 351] on input "[PERSON_NAME]" at bounding box center [532, 350] width 240 height 24
type input "[PERSON_NAME] [PERSON_NAME]"
click at [847, 483] on button "Confirm payment" at bounding box center [830, 496] width 154 height 28
click at [827, 492] on button "submit" at bounding box center [831, 496] width 156 height 28
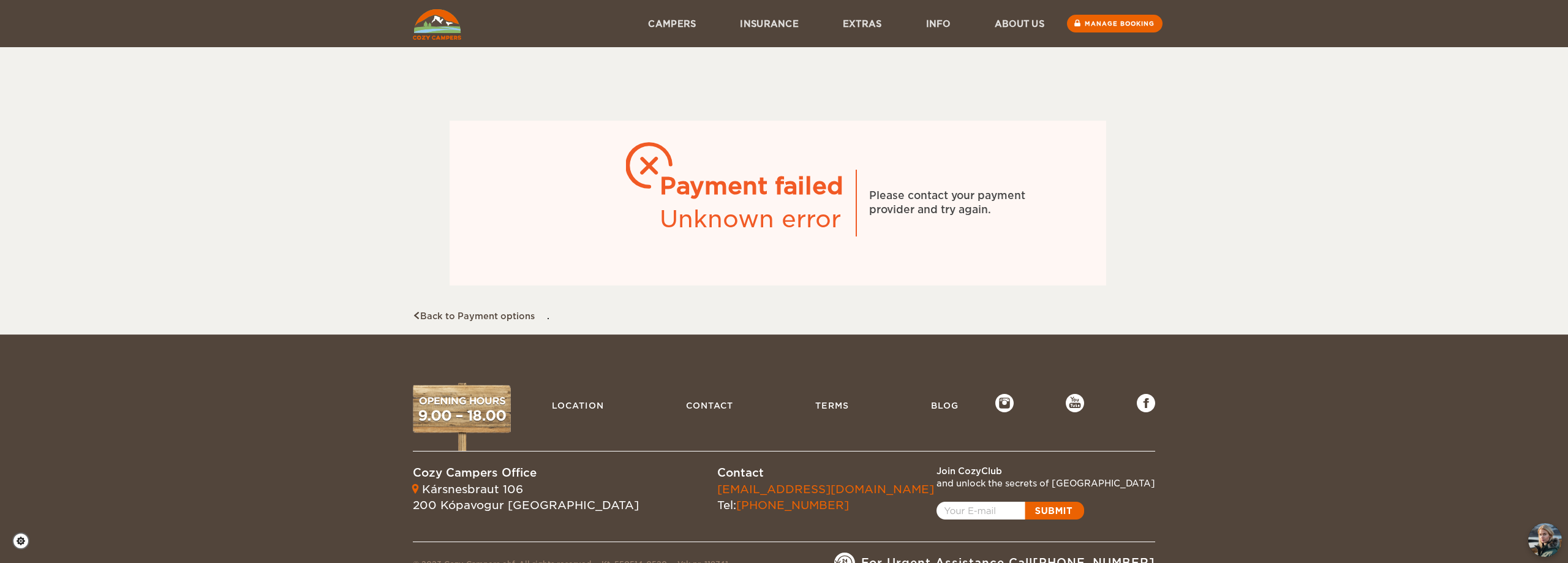
click at [623, 141] on div "Payment failed Unknown error Please contact your payment provider and try again." at bounding box center [779, 203] width 657 height 165
click at [793, 201] on div "Payment failed" at bounding box center [752, 185] width 184 height 33
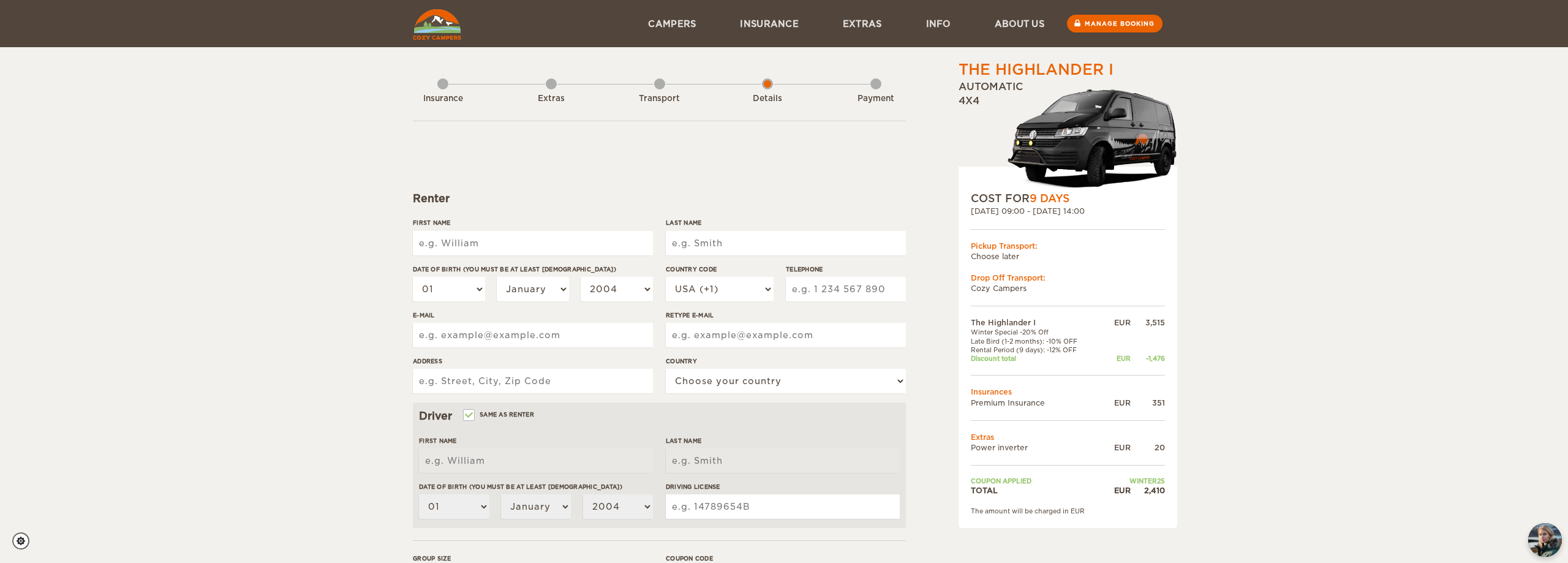
drag, startPoint x: 492, startPoint y: 228, endPoint x: 505, endPoint y: 234, distance: 14.3
click at [493, 228] on div "First Name" at bounding box center [532, 241] width 240 height 46
click at [506, 237] on input "First Name" at bounding box center [532, 243] width 240 height 24
type input "[PERSON_NAME]"
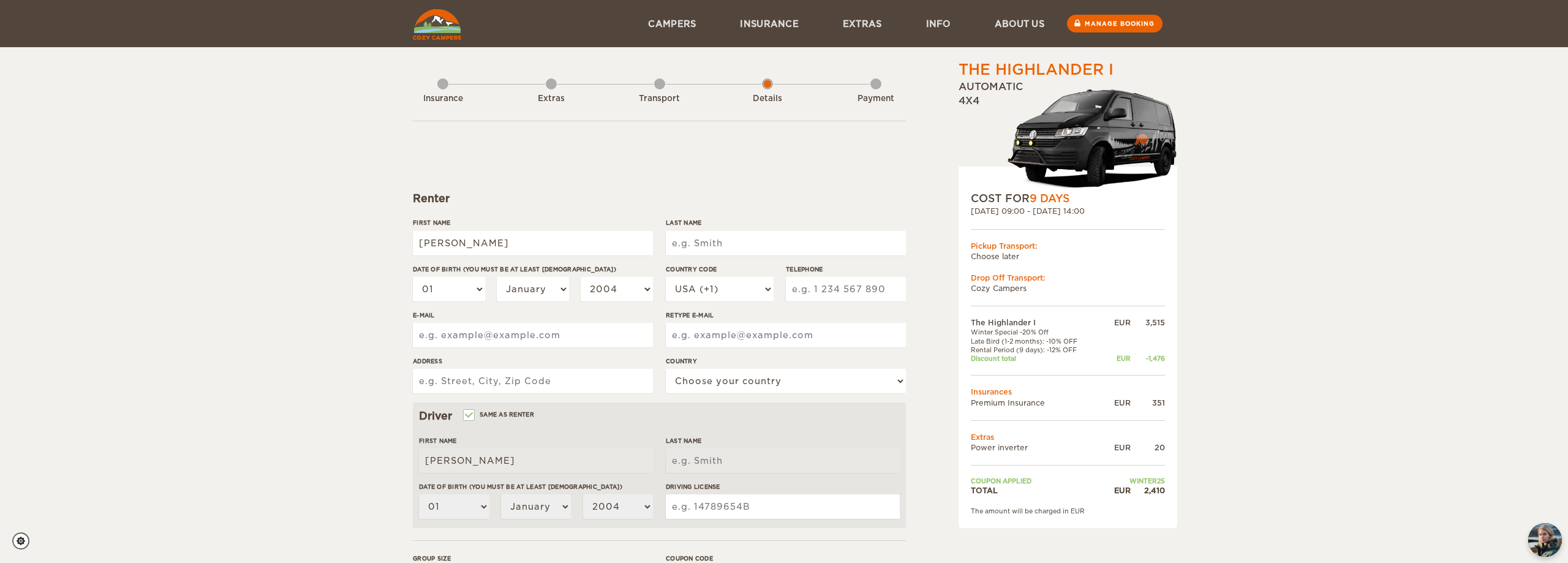
click at [721, 236] on input "Last Name" at bounding box center [785, 243] width 240 height 24
type input "MEDINA RAMIREZ"
click at [413, 277] on select "01 02 03 04 05 06 07 08 09 10 11 12 13 14 15 16 17 18 19 20 21 22 23 24 25 26 2…" at bounding box center [449, 289] width 72 height 24
select select "20"
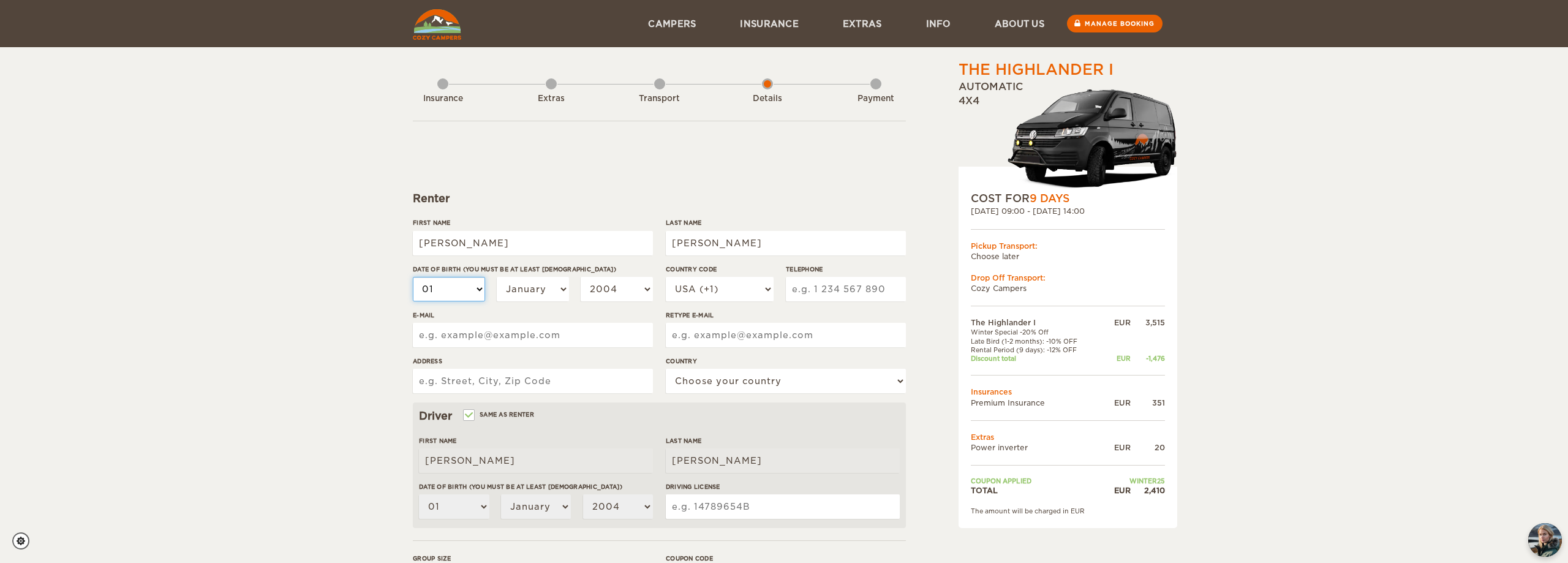
click option "20" at bounding box center [0, 0] width 0 height 0
select select "20"
click at [497, 277] on select "January February March April May June July August September October November De…" at bounding box center [533, 289] width 72 height 24
select select "11"
click option "November" at bounding box center [0, 0] width 0 height 0
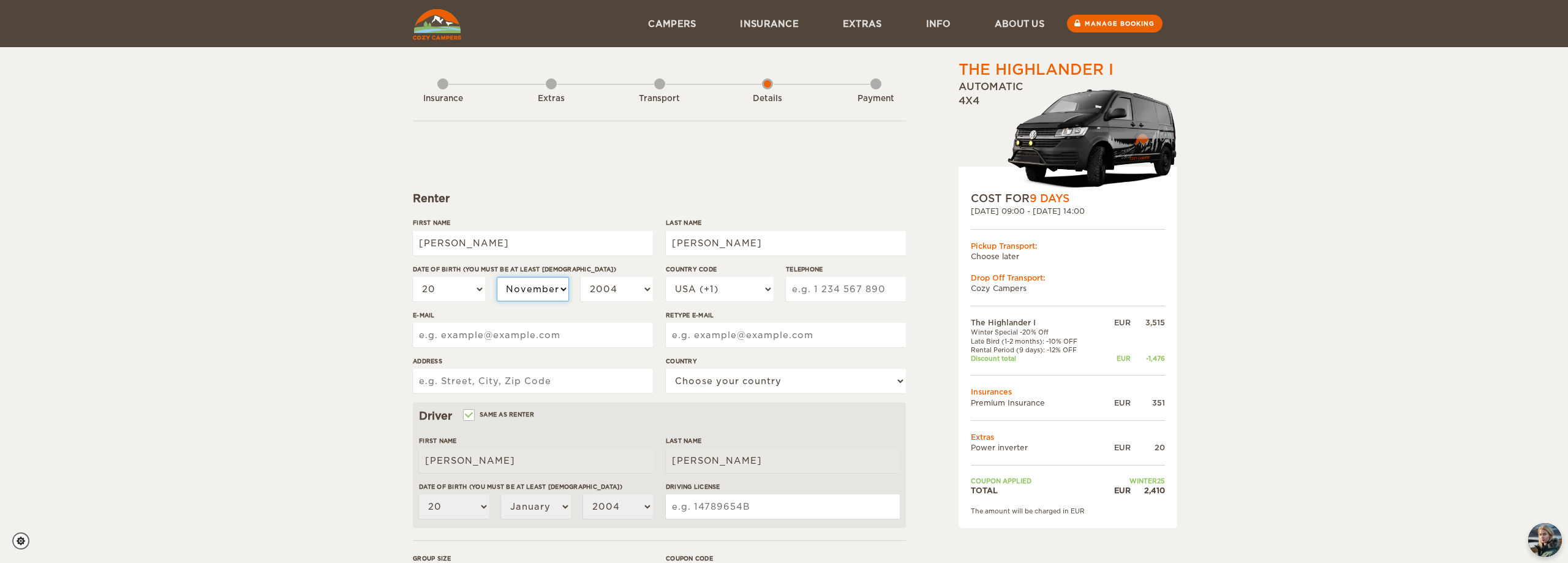
select select "11"
click at [581, 277] on select "2004 2003 2002 2001 2000 1999 1998 1997 1996 1995 1994 1993 1992 1991 1990 1989…" at bounding box center [617, 289] width 72 height 24
select select "1992"
click option "1992" at bounding box center [0, 0] width 0 height 0
select select "1992"
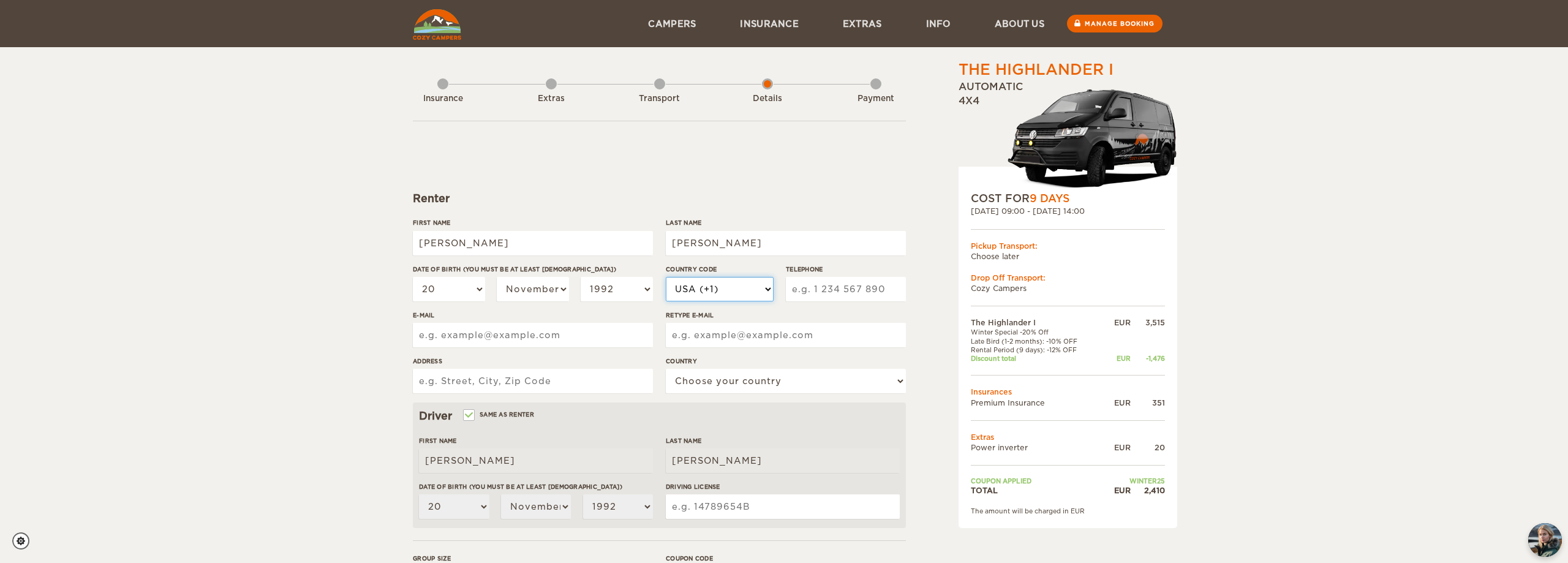
click at [666, 277] on select "USA (+1) UK (+44) Germany (+49) Algeria (+213) Andorra (+376) Angola (+244) Ang…" at bounding box center [720, 289] width 108 height 24
select select "52"
click option "Mexico (+52)" at bounding box center [0, 0] width 0 height 0
click at [811, 280] on input "Telephone" at bounding box center [846, 289] width 120 height 24
type input "5512390522"
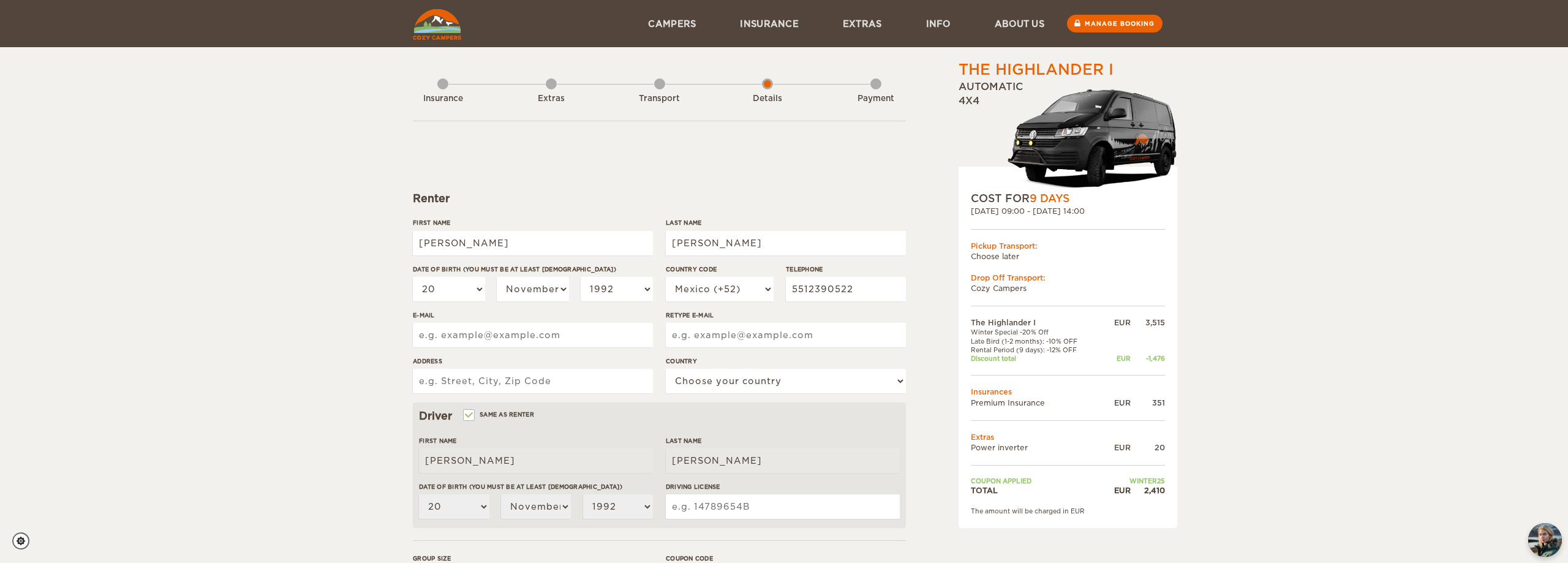
click at [483, 340] on input "E-mail" at bounding box center [532, 335] width 240 height 24
type input "enriquemedinar@live.com.mx"
click at [704, 339] on input "Retype E-mail" at bounding box center [785, 335] width 240 height 24
type input "enriquemedinar@live.com.mx"
click at [554, 387] on input "Address" at bounding box center [532, 381] width 240 height 24
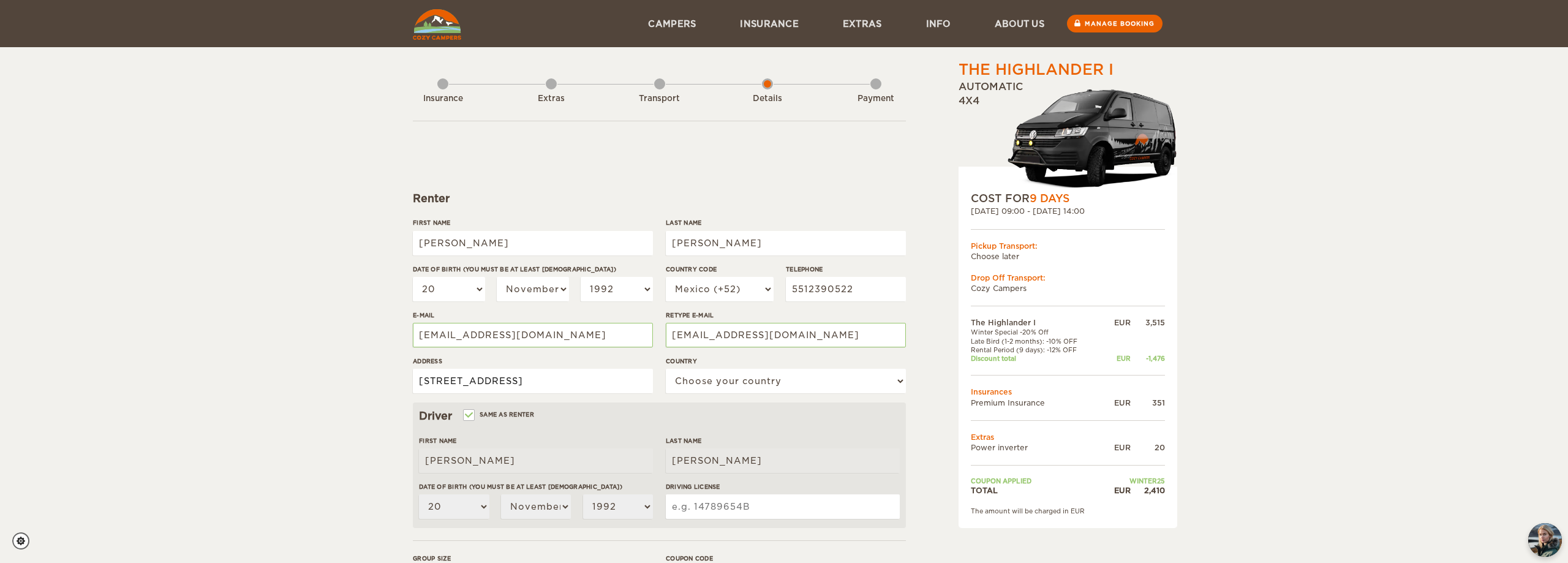
scroll to position [0, 28]
type input "Av Mexico 46 Aculco Iztapalapa 09410 Mexico City"
click at [666, 369] on select "Choose your country United States United Kingdom Germany Afghanistan Albania Al…" at bounding box center [785, 381] width 240 height 24
select select "133"
click option "Mexico" at bounding box center [0, 0] width 0 height 0
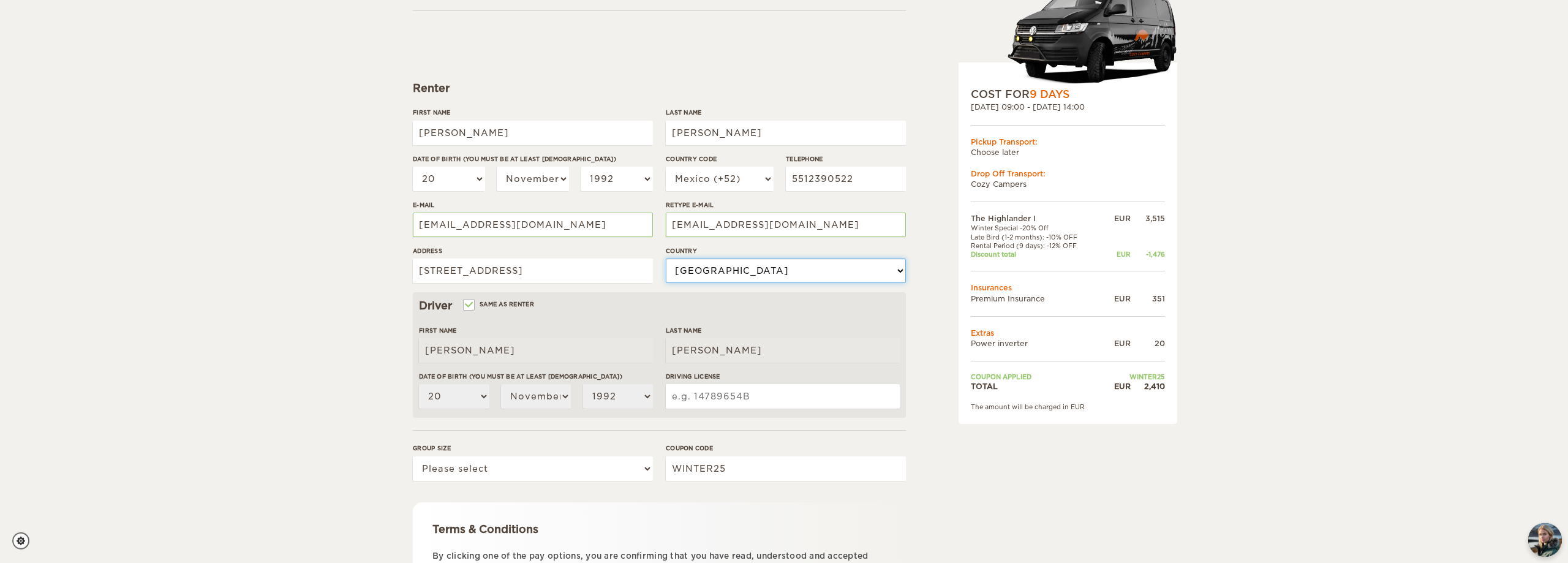
scroll to position [125, 0]
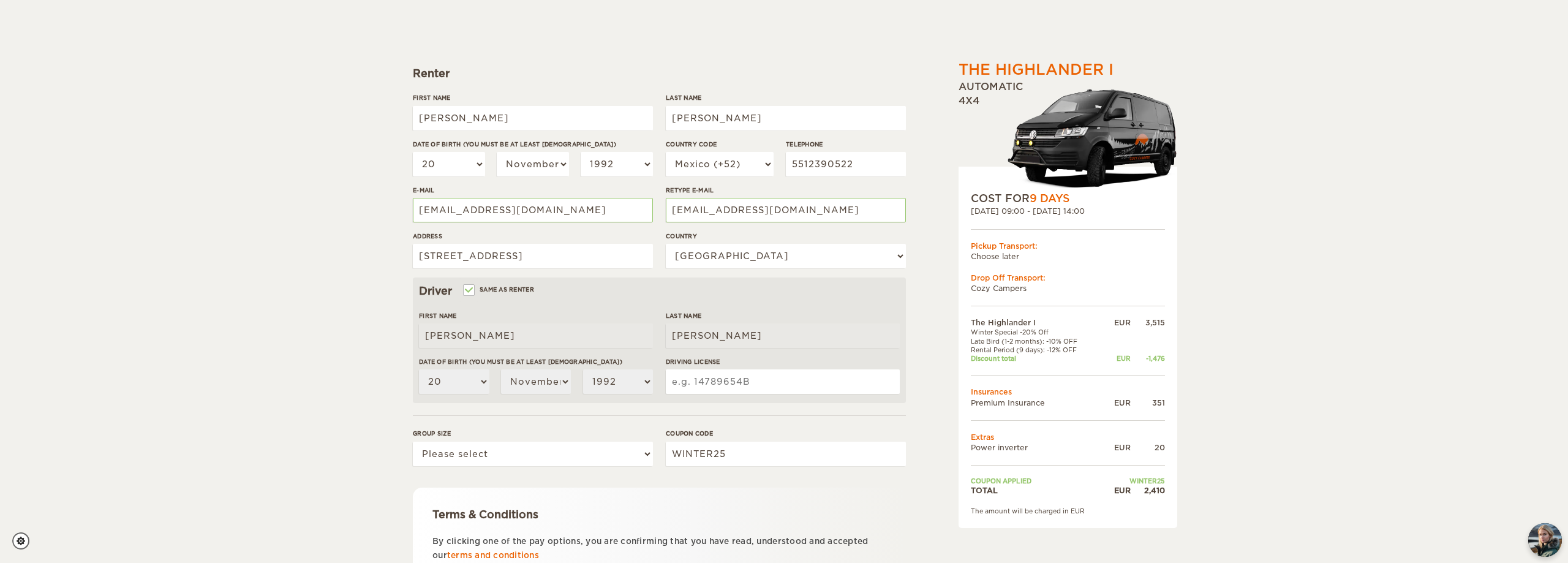
click at [720, 382] on input "Driving License" at bounding box center [783, 381] width 234 height 24
type input "18117336"
click at [413, 442] on select "Please select 1 2" at bounding box center [532, 453] width 240 height 24
select select "2"
click option "2" at bounding box center [0, 0] width 0 height 0
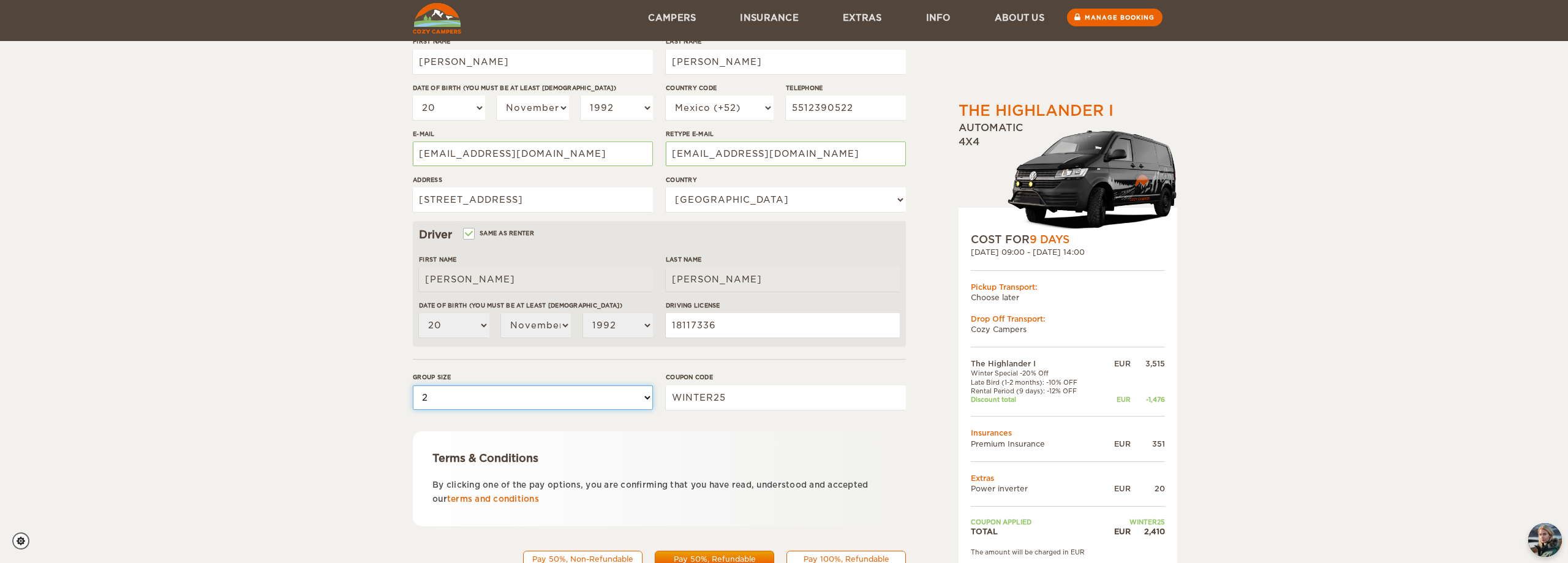
scroll to position [233, 0]
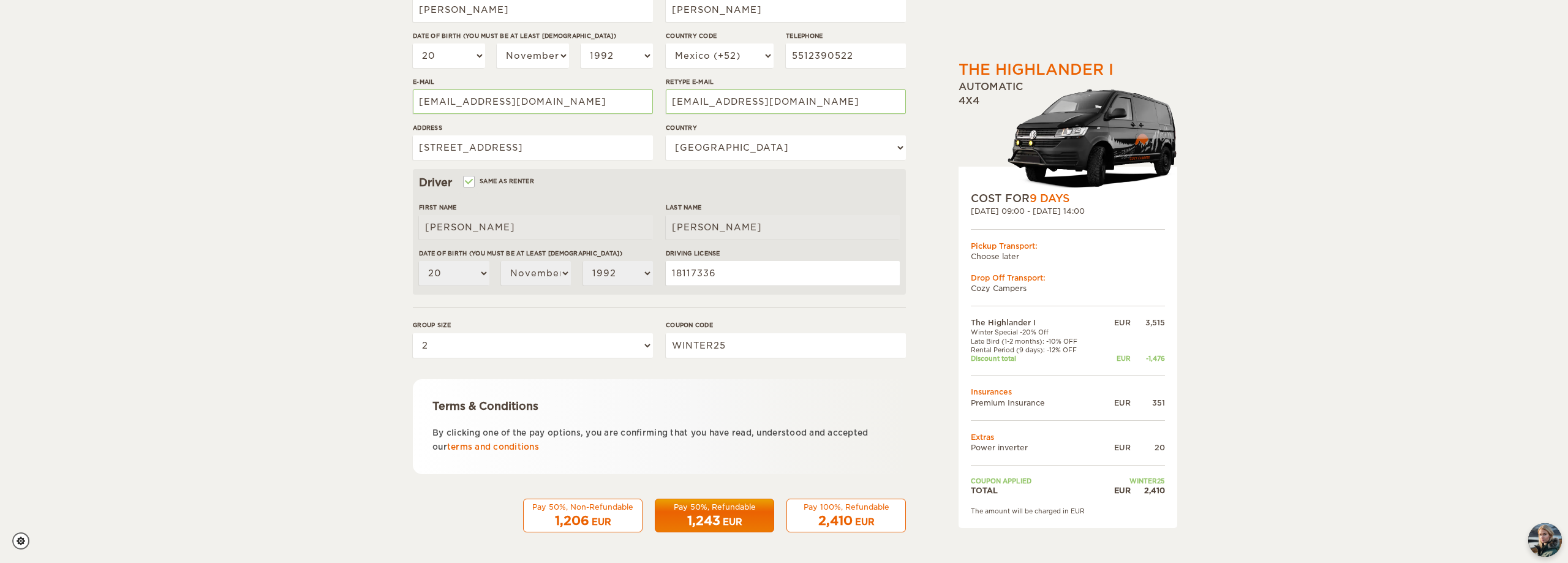
click at [730, 513] on div "1,243 EUR" at bounding box center [714, 521] width 104 height 18
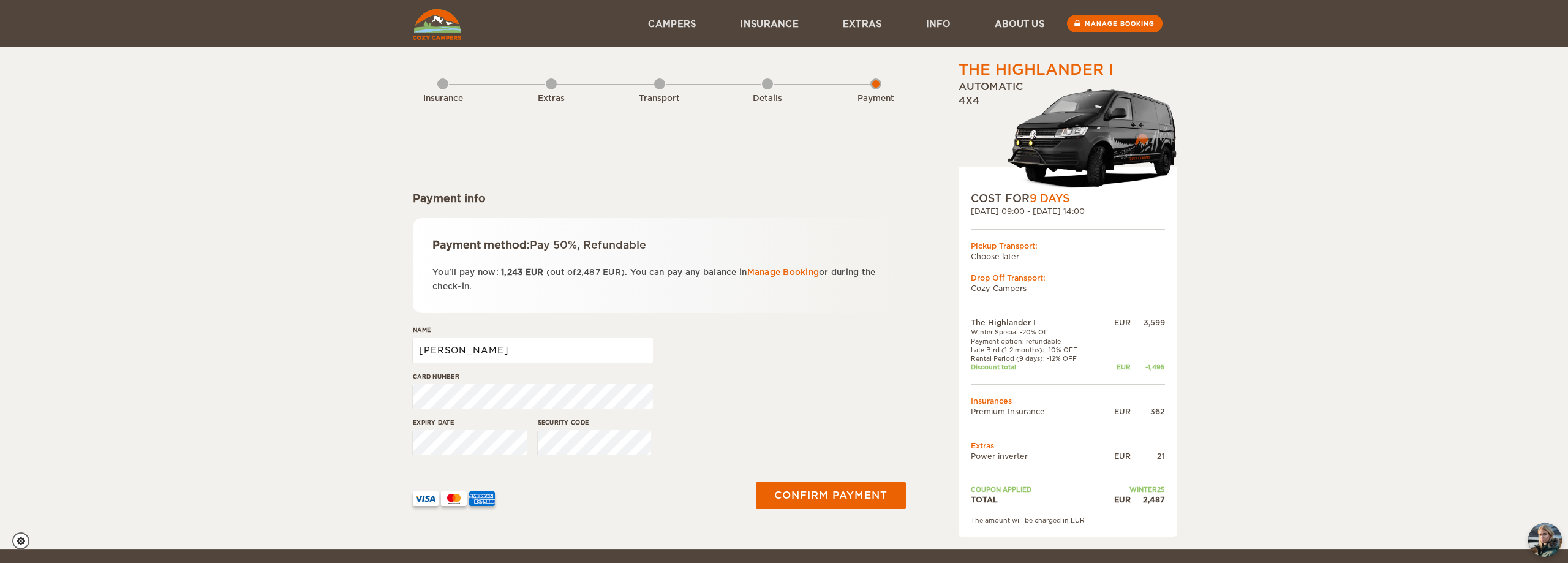
click at [535, 357] on input "[PERSON_NAME]" at bounding box center [532, 350] width 240 height 24
type input "[PERSON_NAME] [PERSON_NAME]"
click at [484, 468] on div at bounding box center [575, 494] width 339 height 61
click at [860, 503] on button "Confirm payment" at bounding box center [830, 496] width 154 height 28
click at [832, 496] on button "submit" at bounding box center [831, 496] width 156 height 28
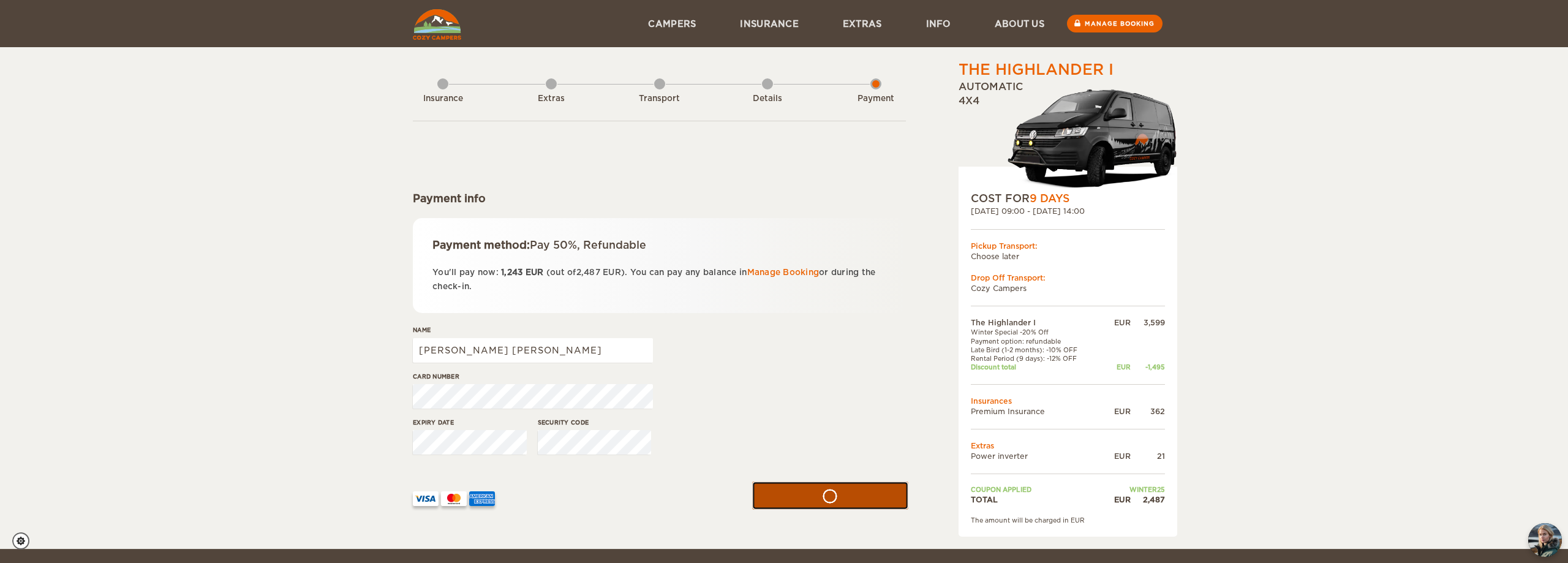
click at [850, 499] on button "submit" at bounding box center [831, 496] width 156 height 28
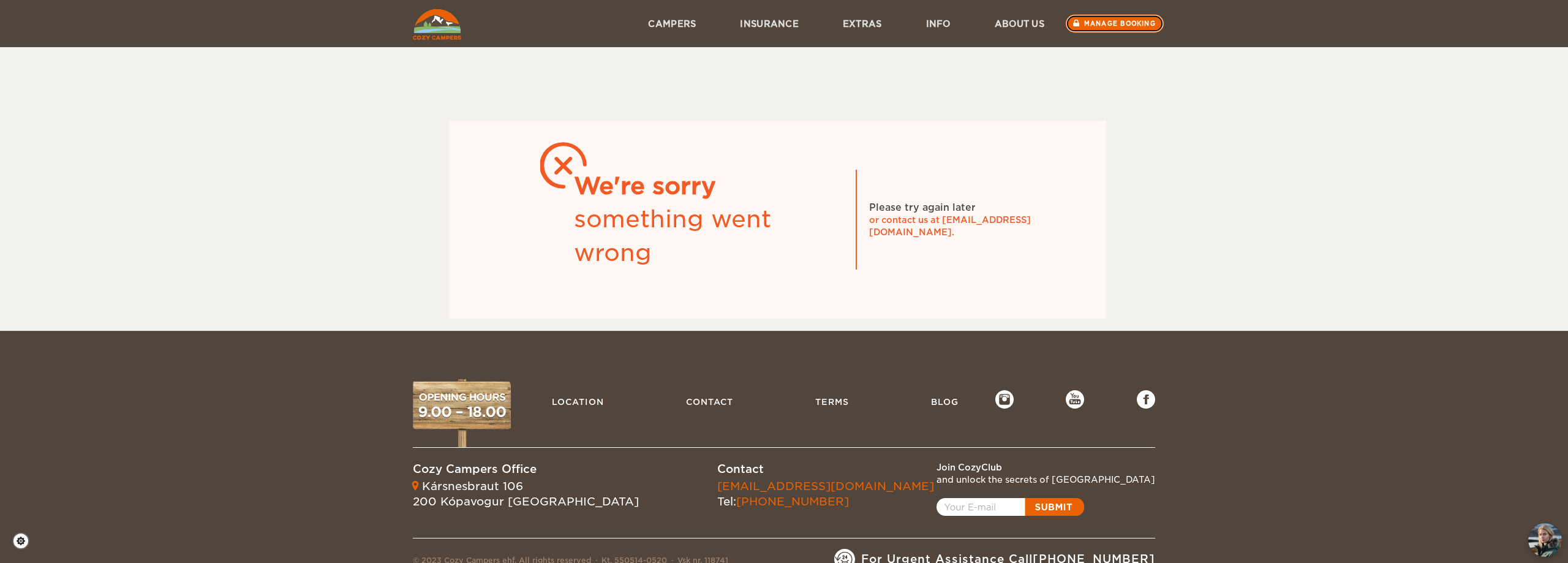
click at [1134, 29] on link "Manage booking" at bounding box center [1115, 24] width 99 height 19
